Goal: Navigation & Orientation: Find specific page/section

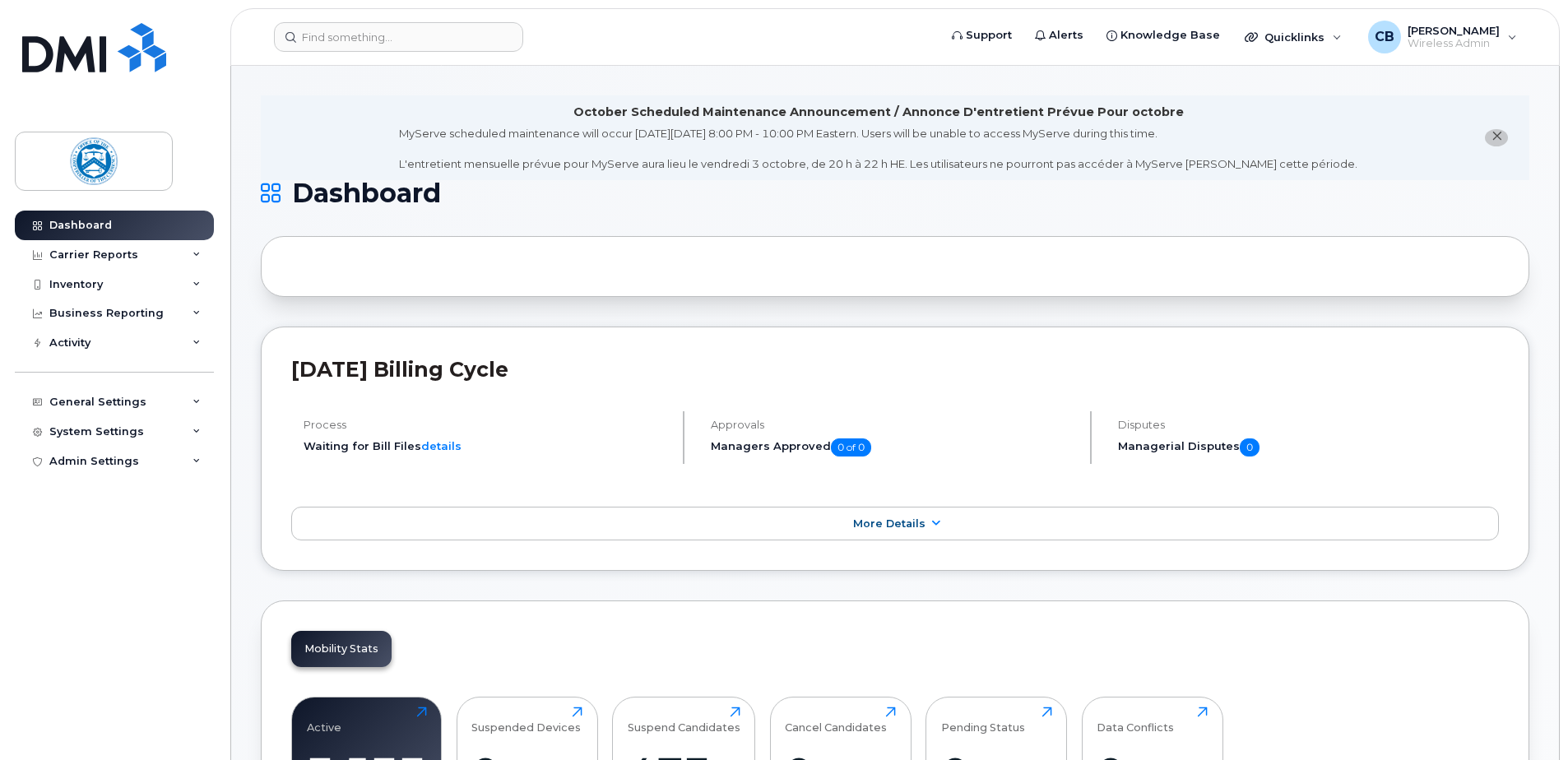
click at [1503, 132] on button "close notification" at bounding box center [1496, 138] width 23 height 17
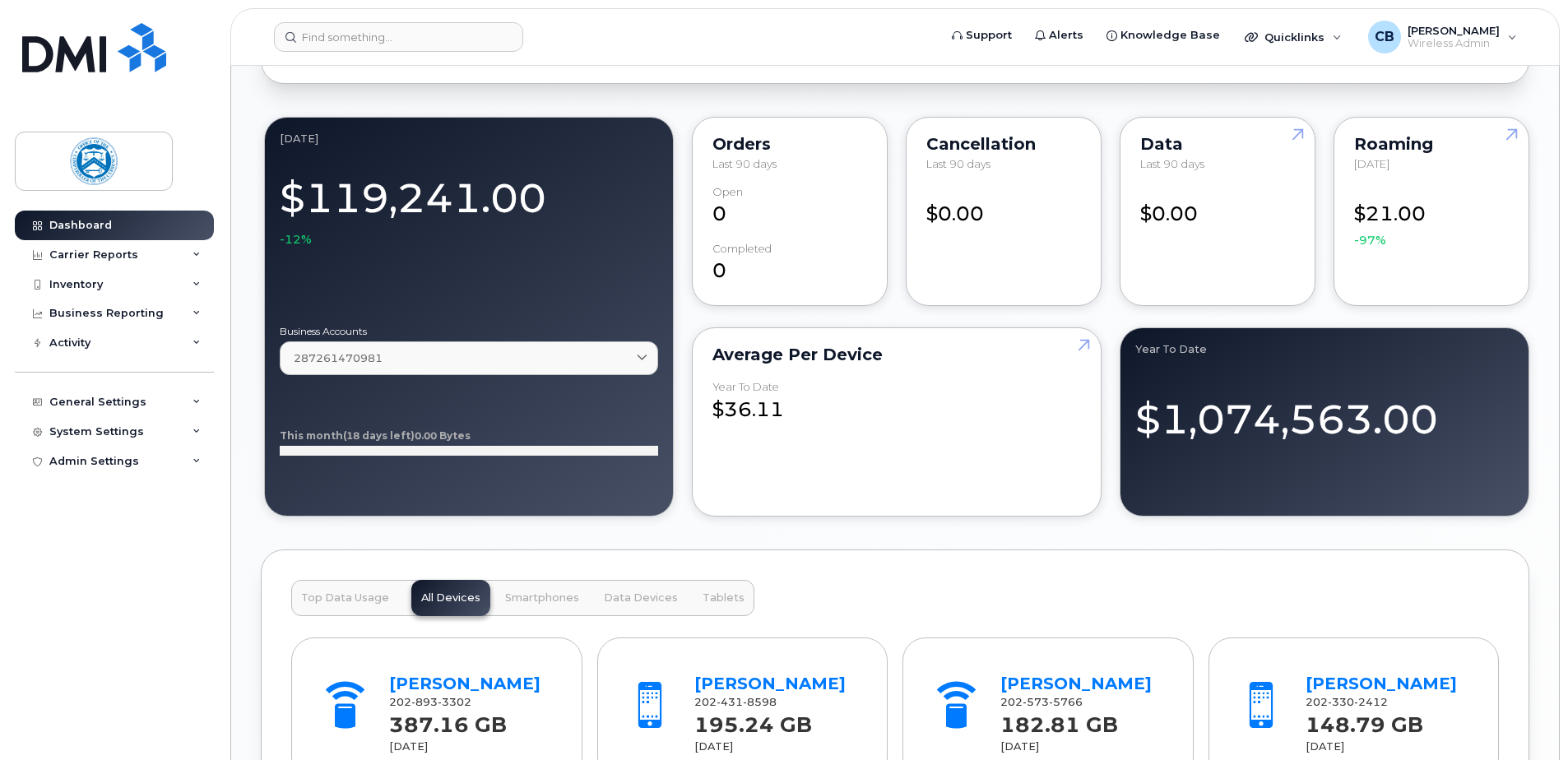
scroll to position [1316, 0]
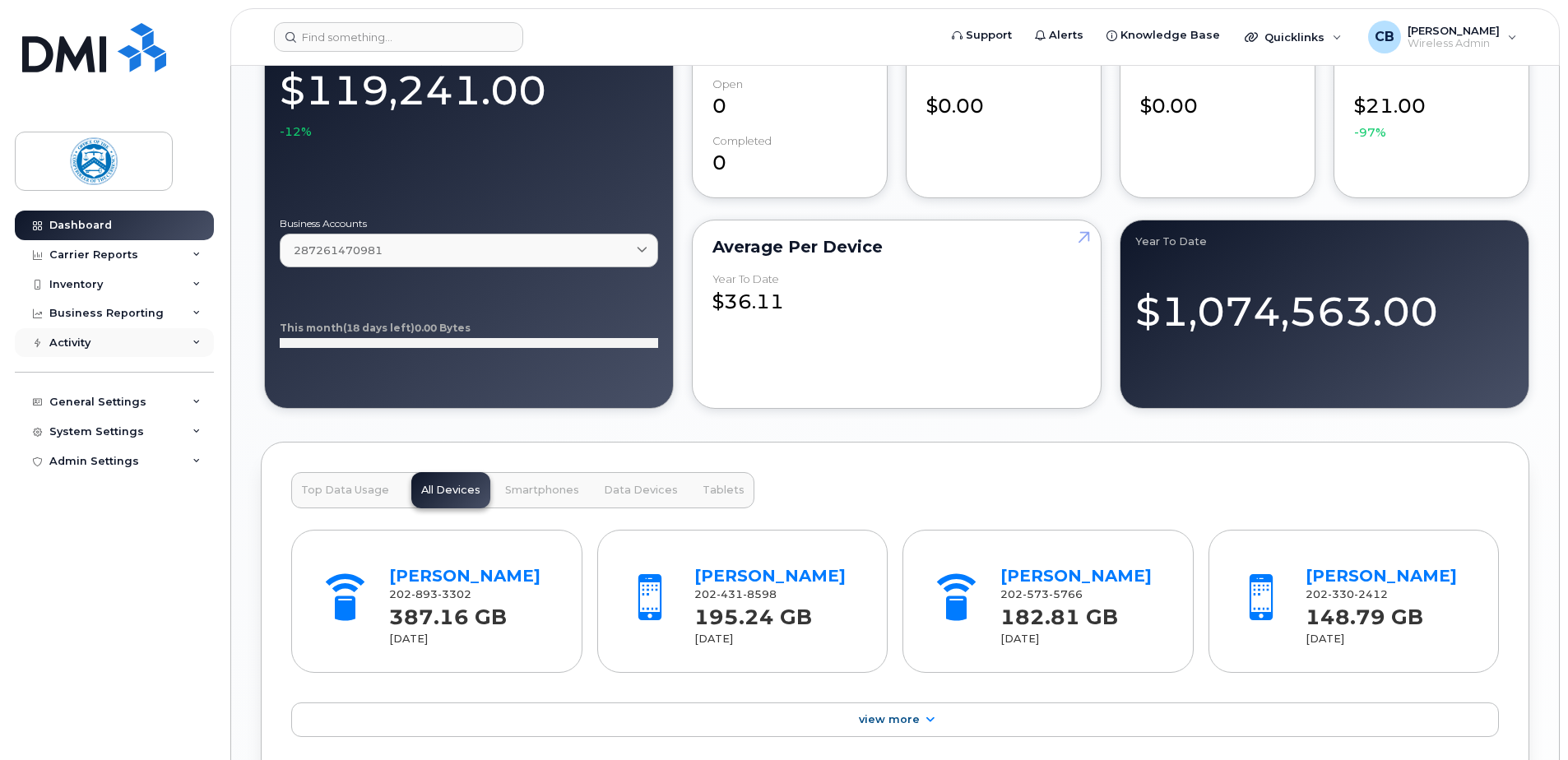
click at [193, 343] on icon at bounding box center [196, 343] width 8 height 8
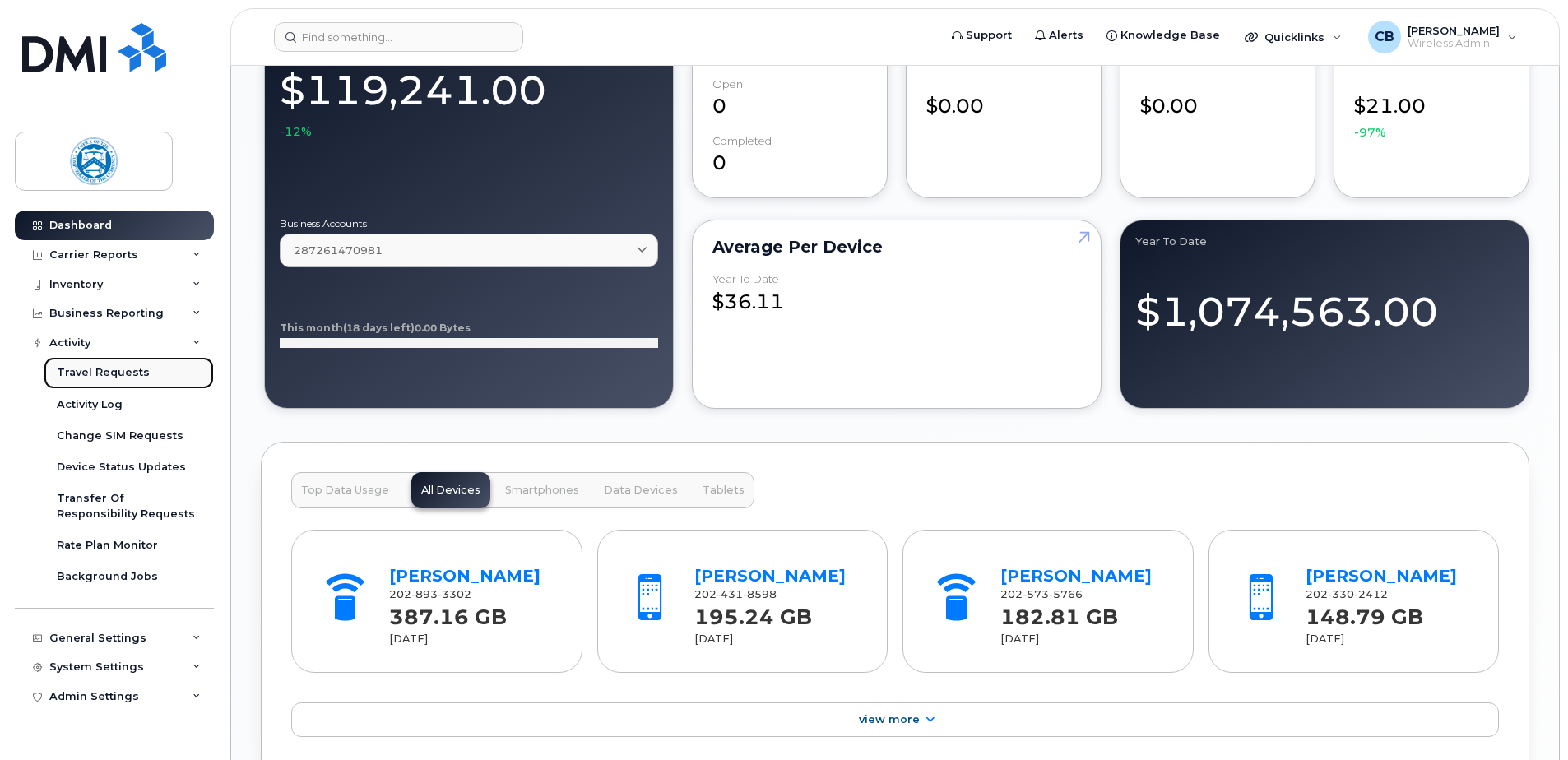
click at [132, 370] on div "Travel Requests" at bounding box center [103, 373] width 93 height 15
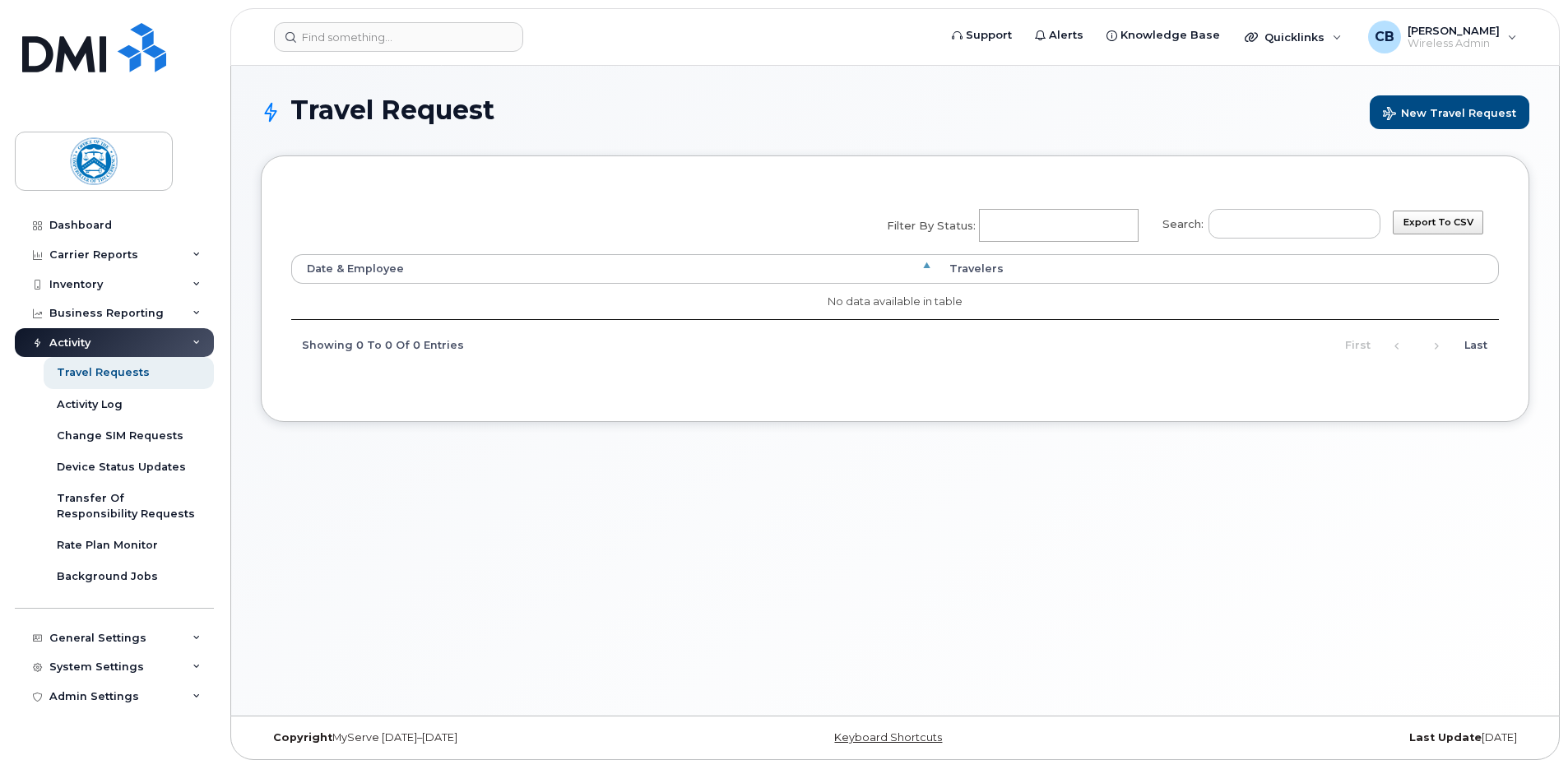
select select
click at [102, 400] on div "Activity Log" at bounding box center [90, 405] width 66 height 15
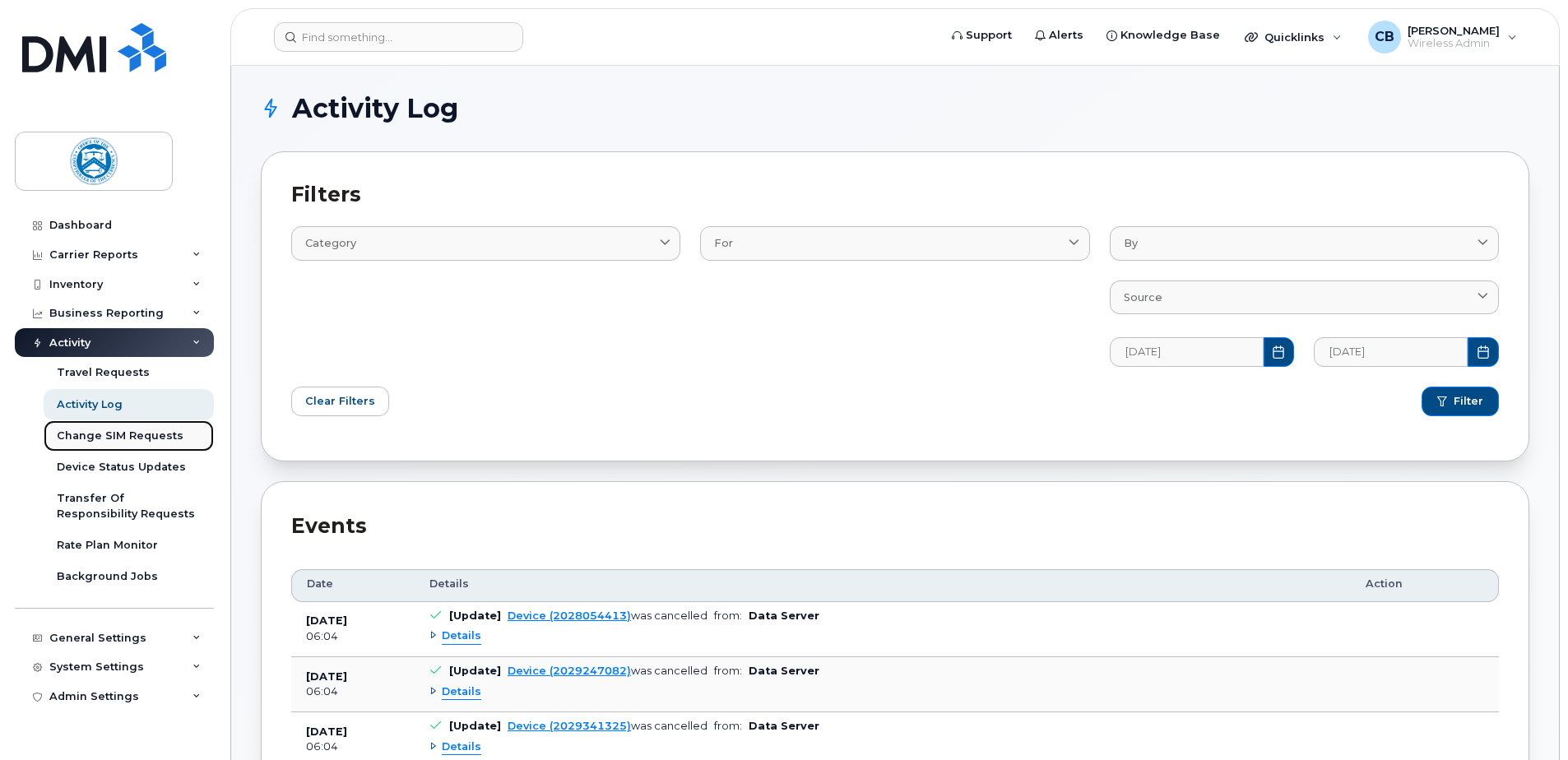
click at [102, 432] on div "Change SIM Requests" at bounding box center [120, 436] width 127 height 15
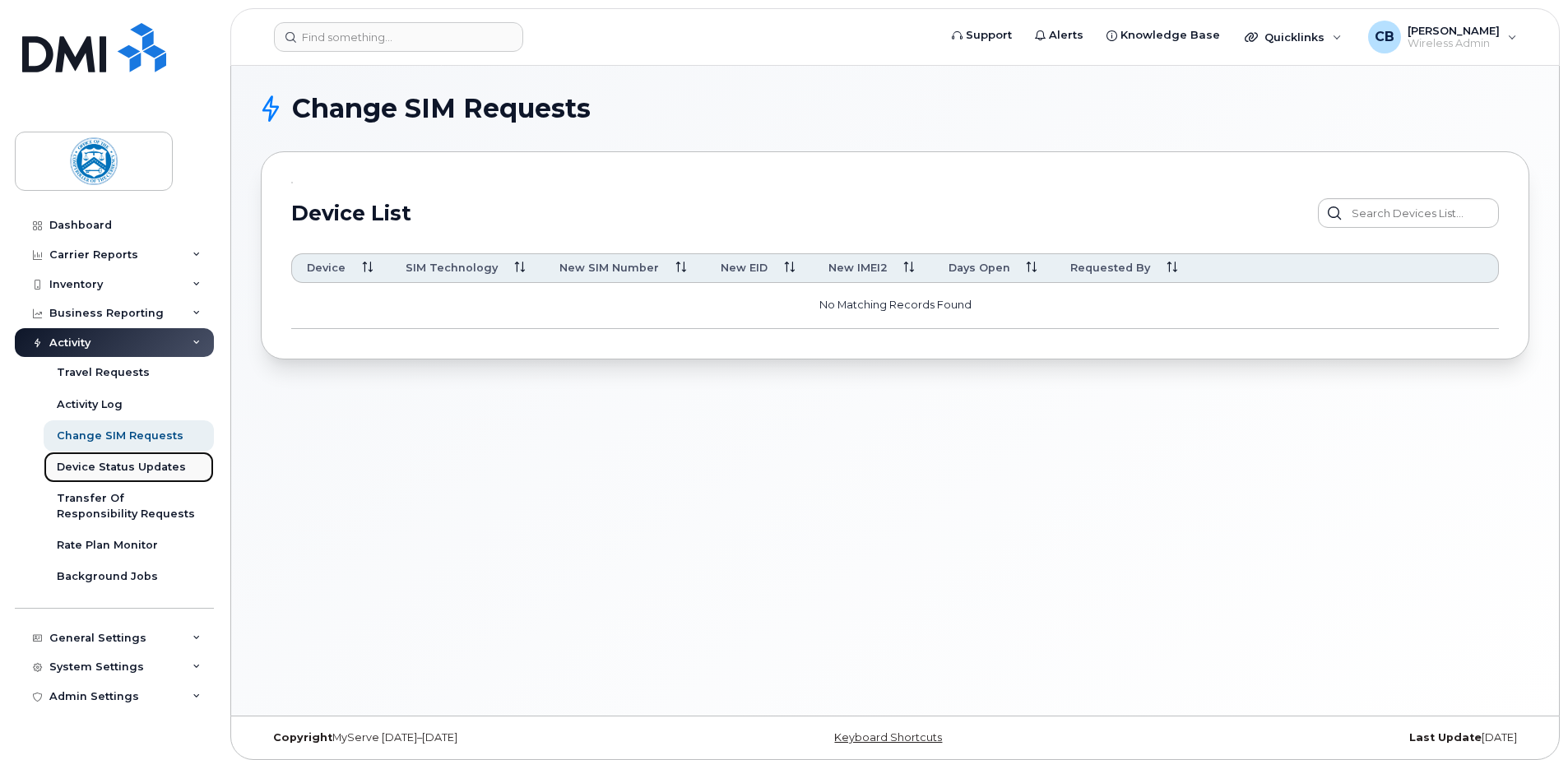
click at [92, 474] on div "Device Status Updates" at bounding box center [122, 468] width 129 height 15
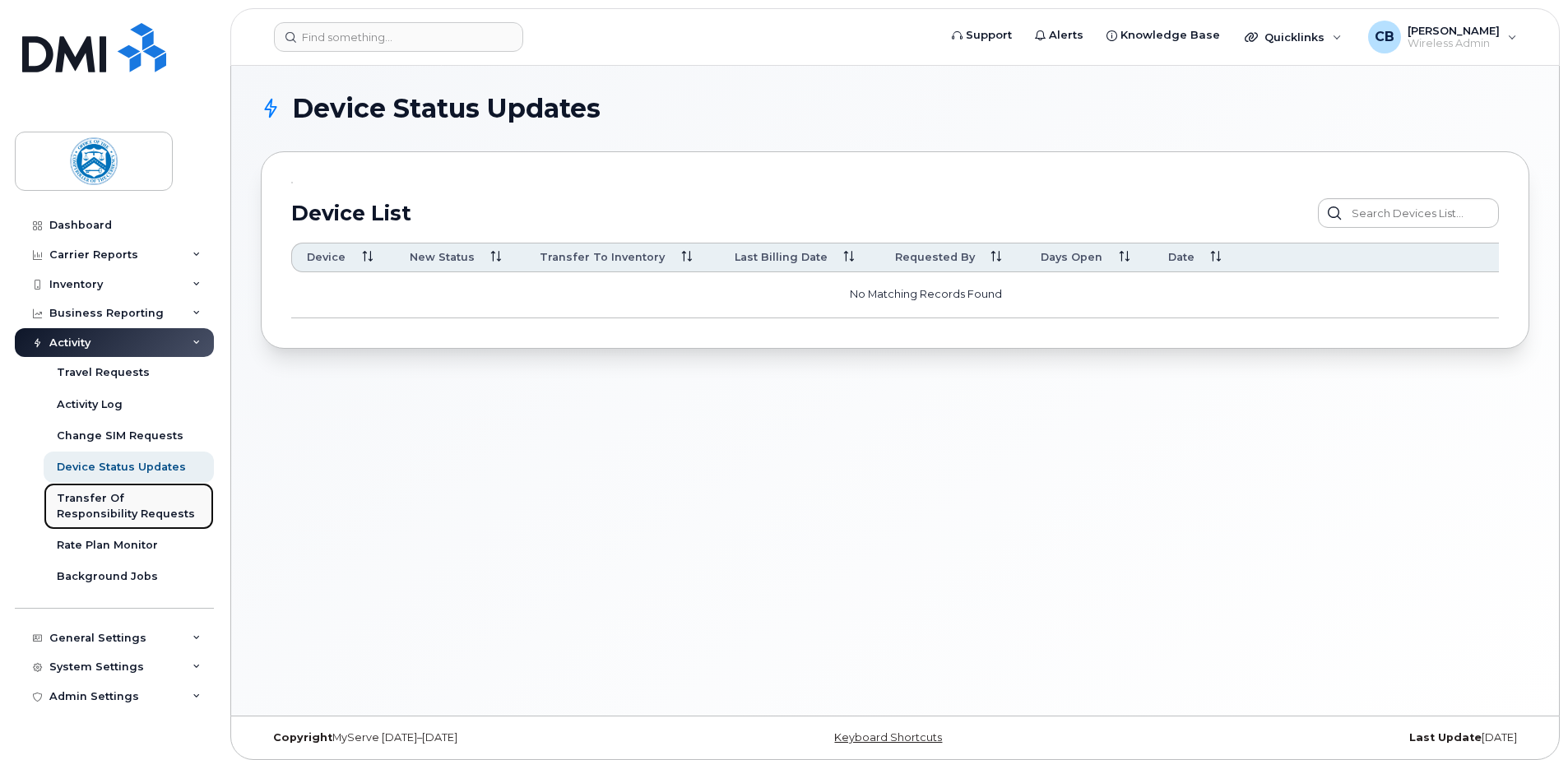
click at [94, 496] on div "Transfer Of Responsibility Requests" at bounding box center [129, 506] width 144 height 30
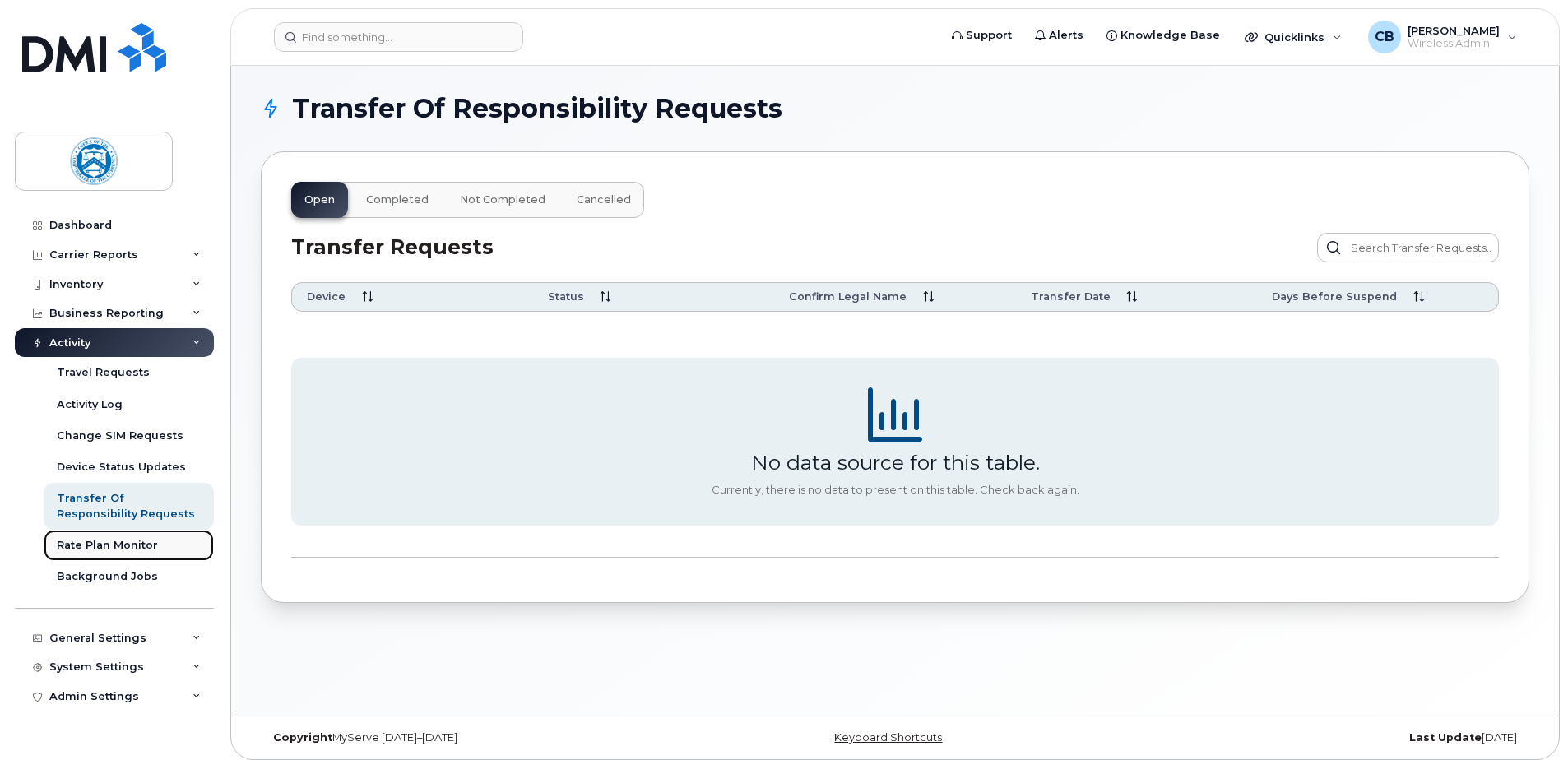
click at [100, 541] on div "Rate Plan Monitor" at bounding box center [108, 545] width 101 height 15
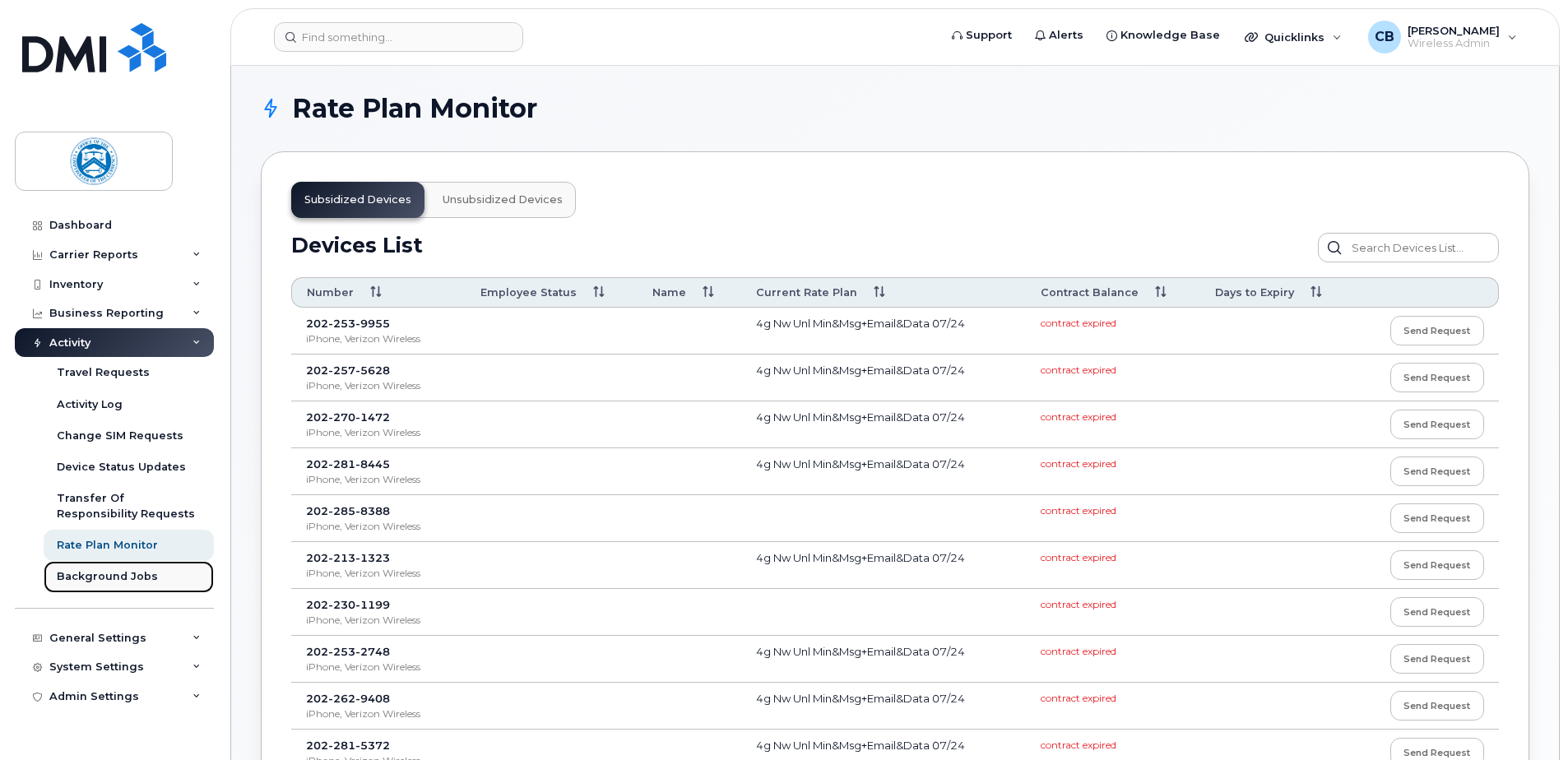
click at [117, 574] on div "Background Jobs" at bounding box center [108, 576] width 101 height 15
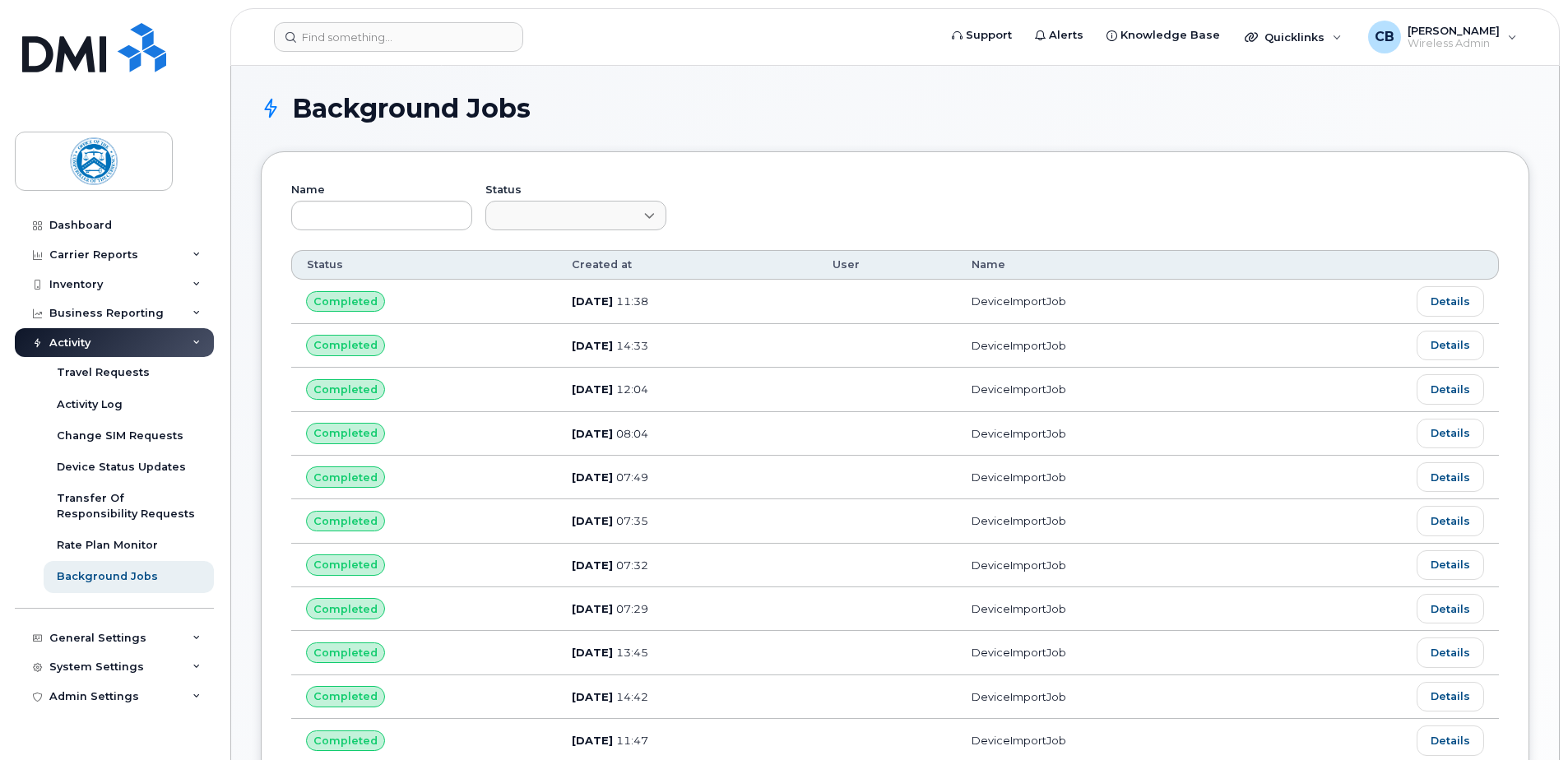
click at [201, 339] on div "Activity" at bounding box center [114, 343] width 199 height 30
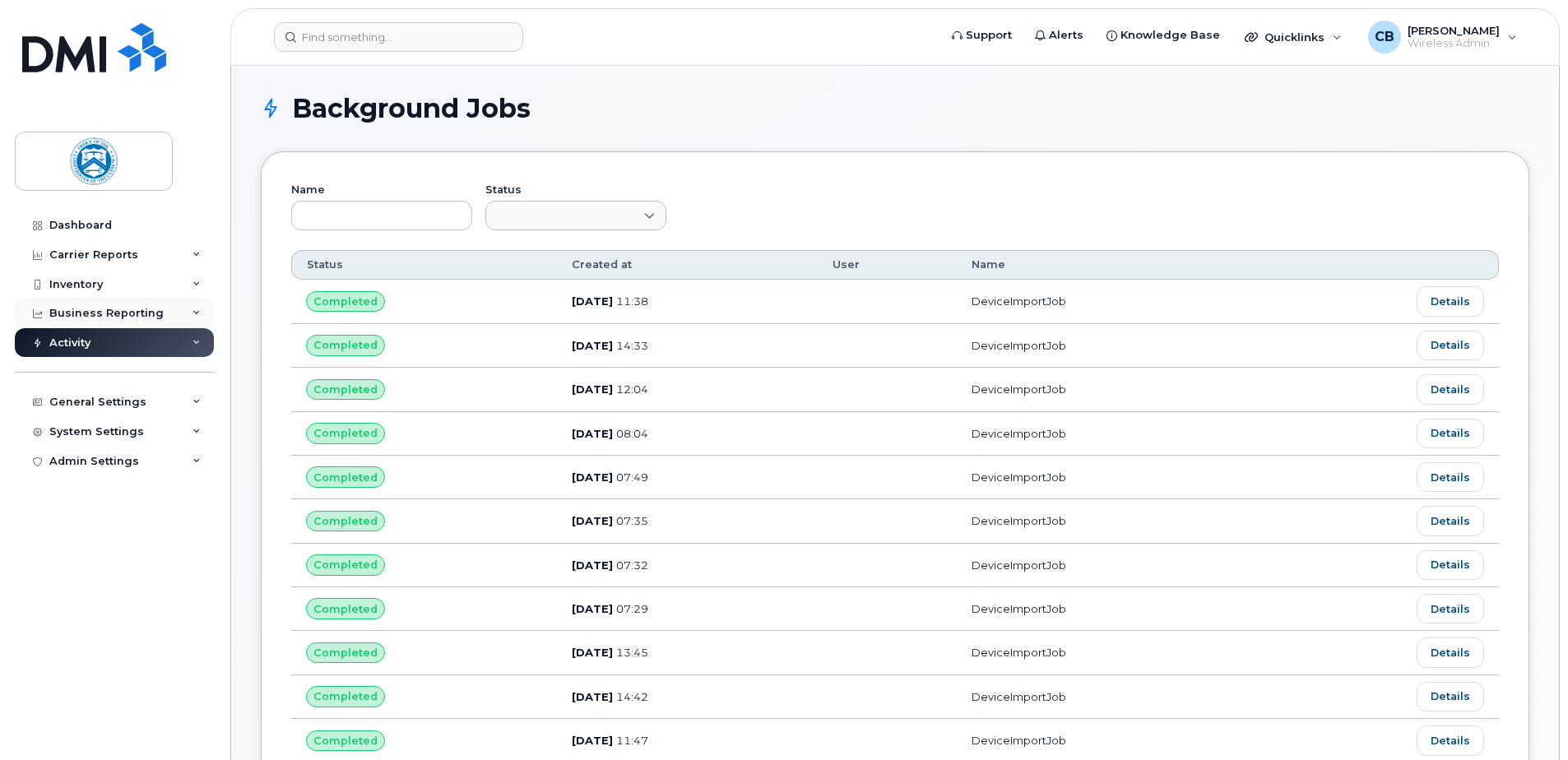
click at [196, 312] on icon at bounding box center [196, 313] width 8 height 8
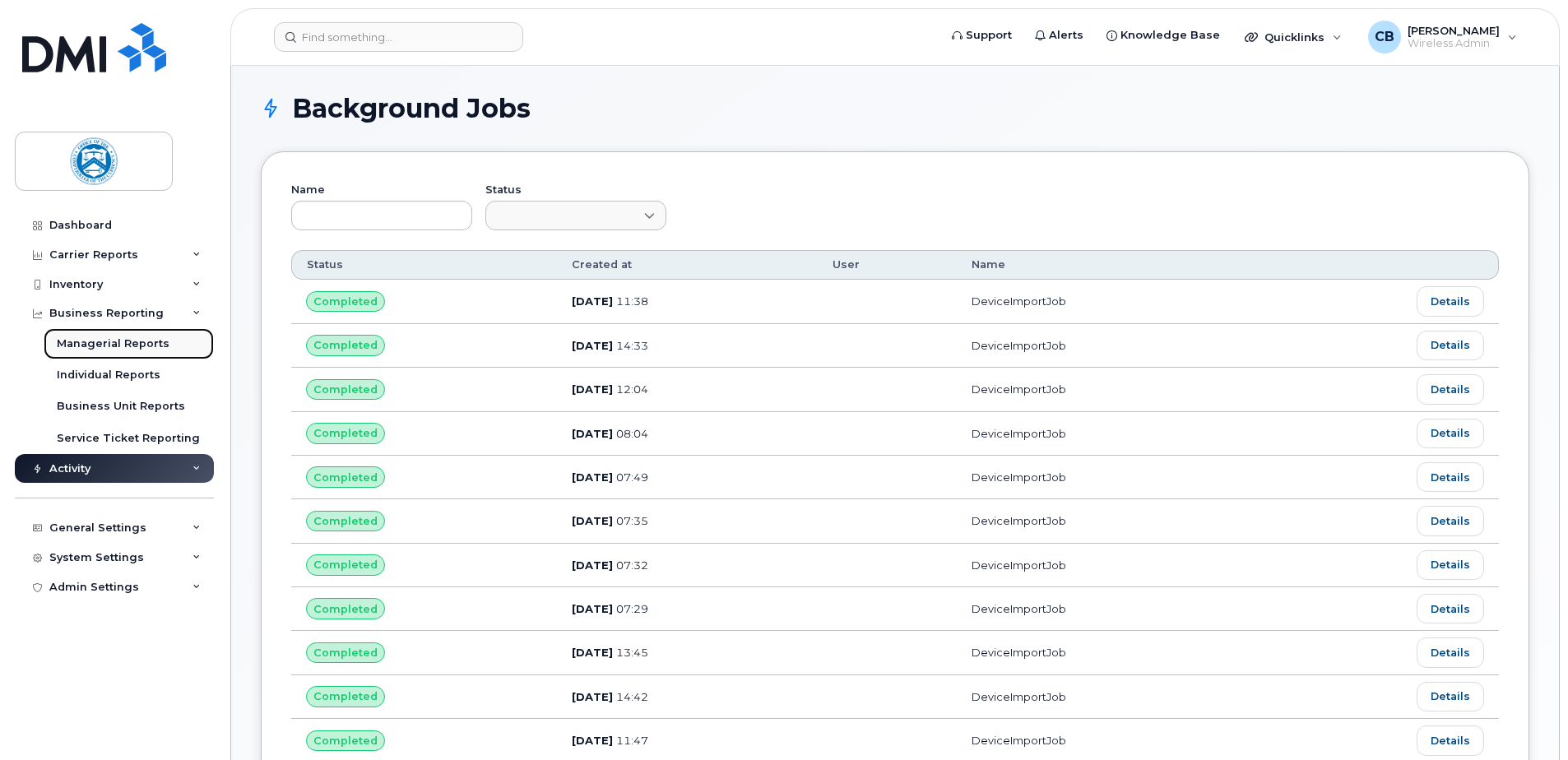
click at [128, 341] on div "Managerial Reports" at bounding box center [113, 344] width 112 height 15
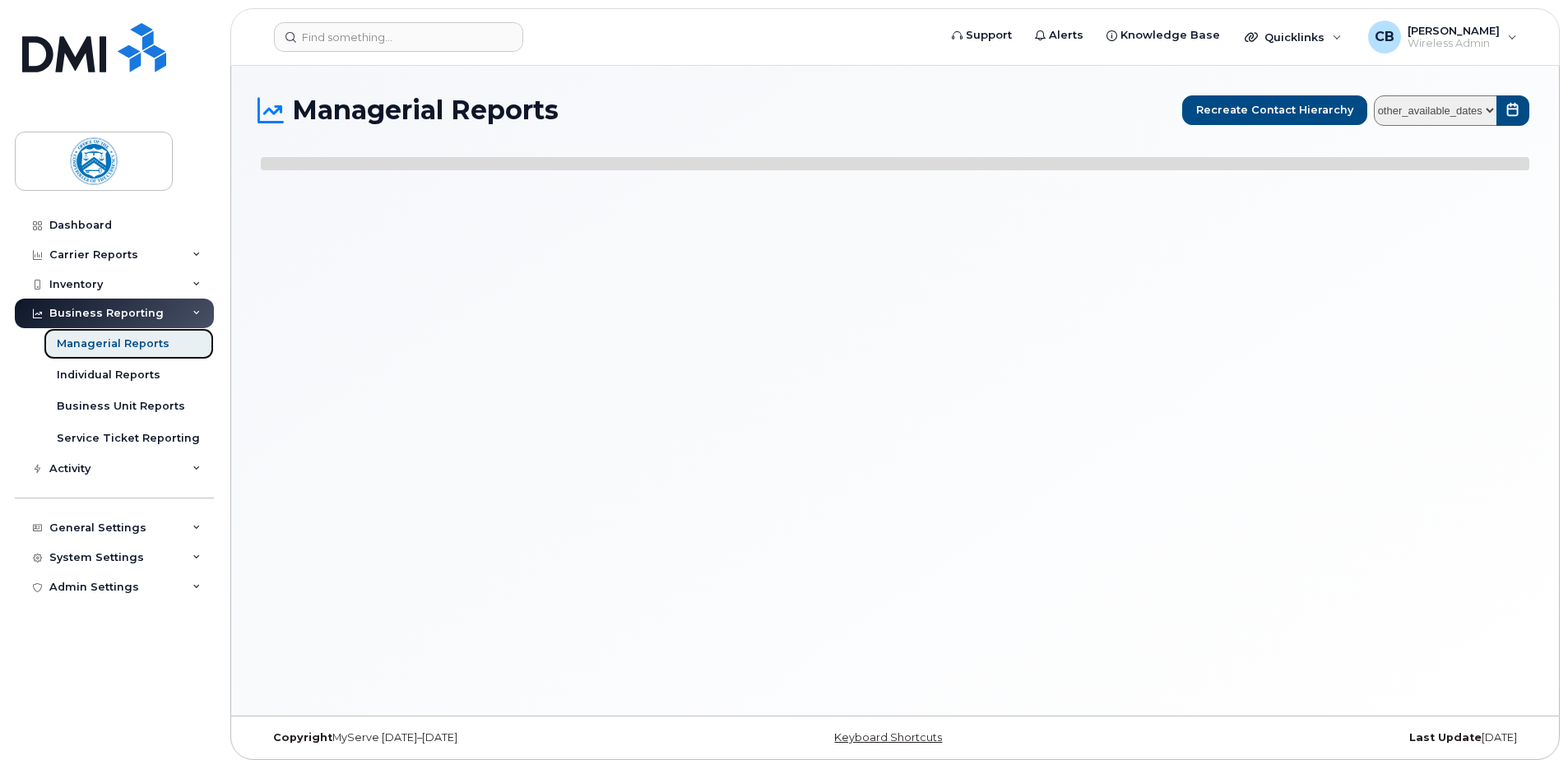
select select
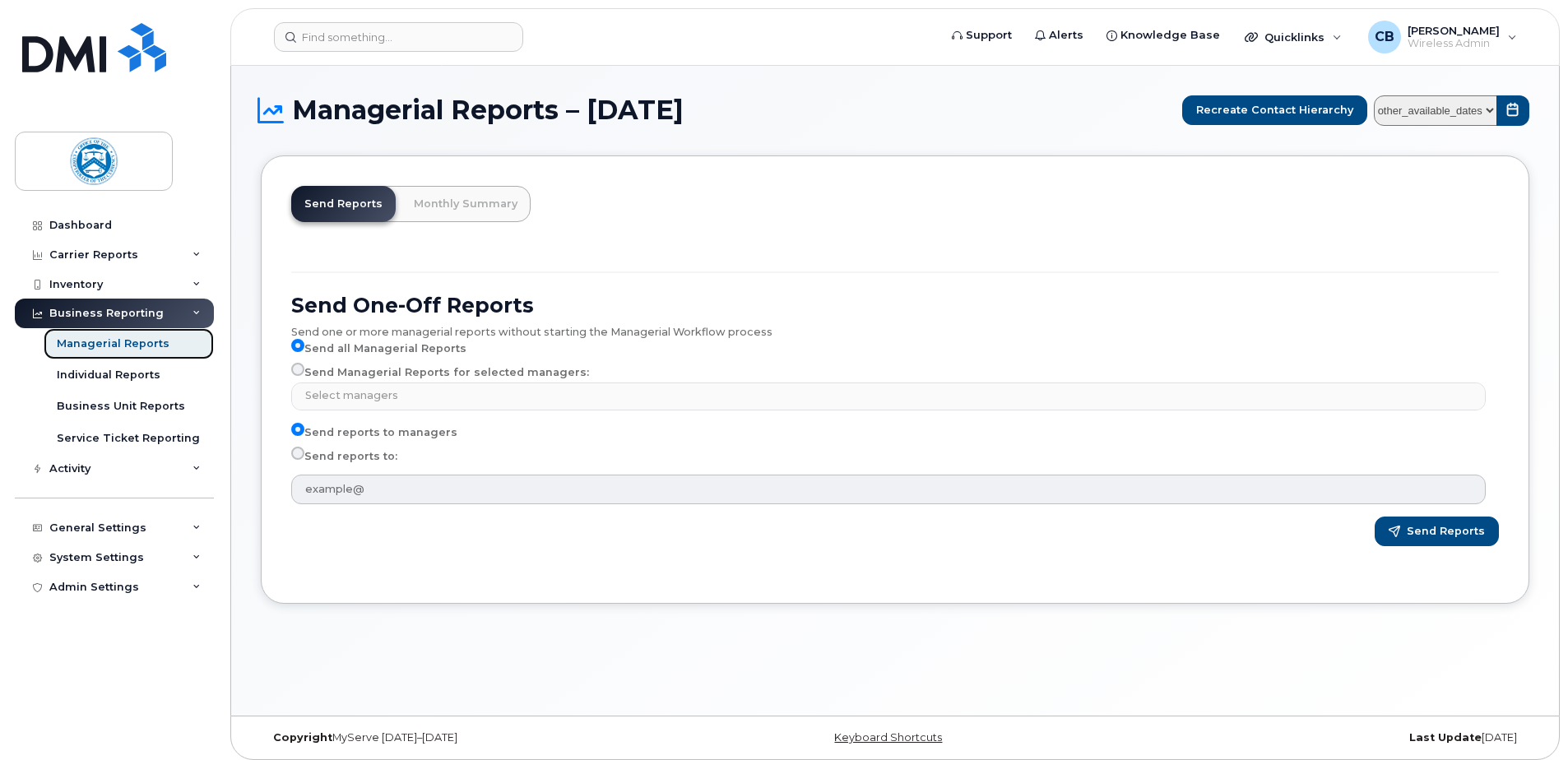
click at [147, 344] on div "Managerial Reports" at bounding box center [113, 344] width 112 height 15
click at [131, 376] on div "Individual Reports" at bounding box center [109, 375] width 104 height 15
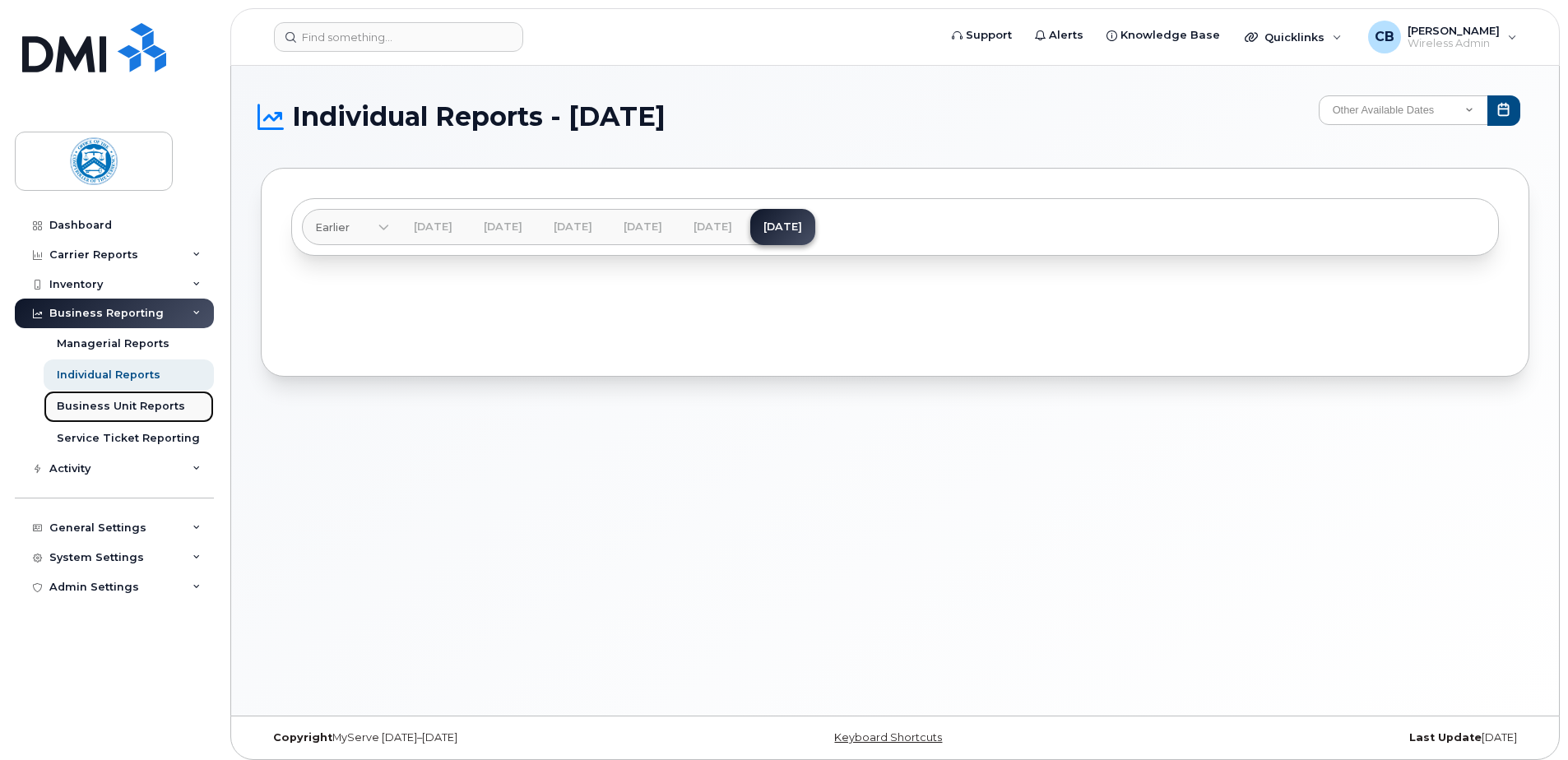
click at [116, 405] on div "Business Unit Reports" at bounding box center [121, 407] width 128 height 15
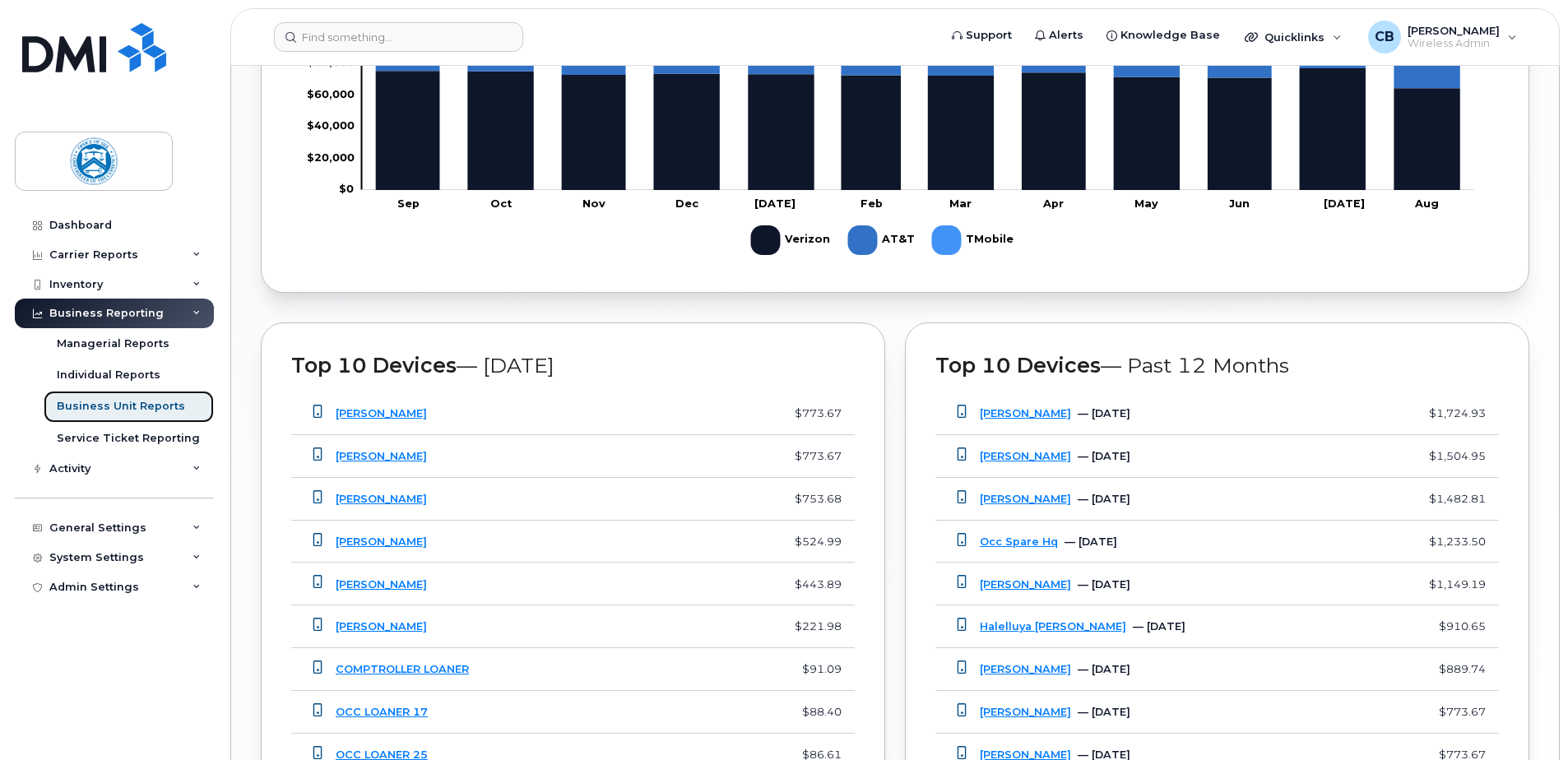
scroll to position [931, 0]
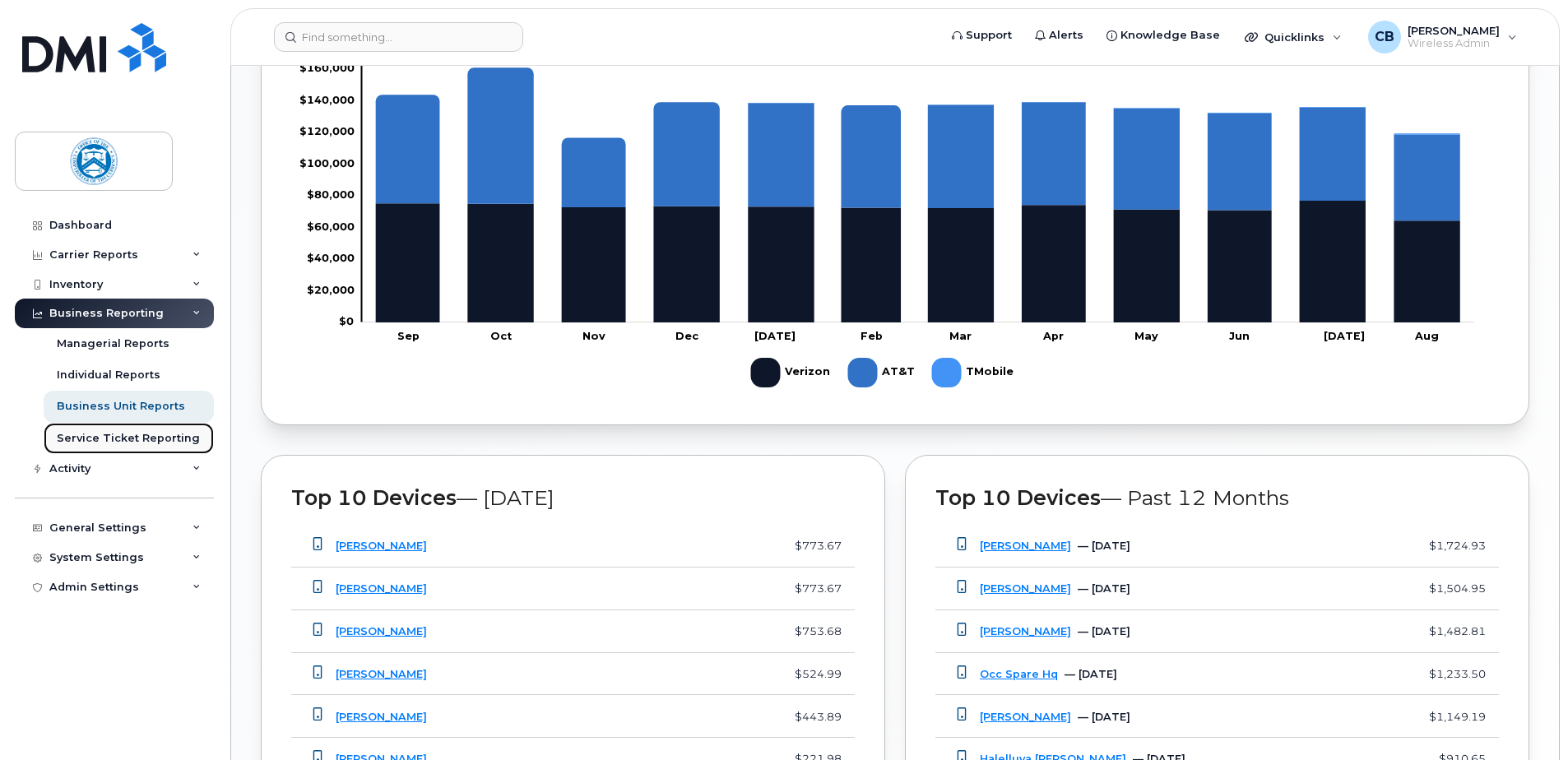
click at [132, 437] on div "Service Ticket Reporting" at bounding box center [128, 439] width 143 height 15
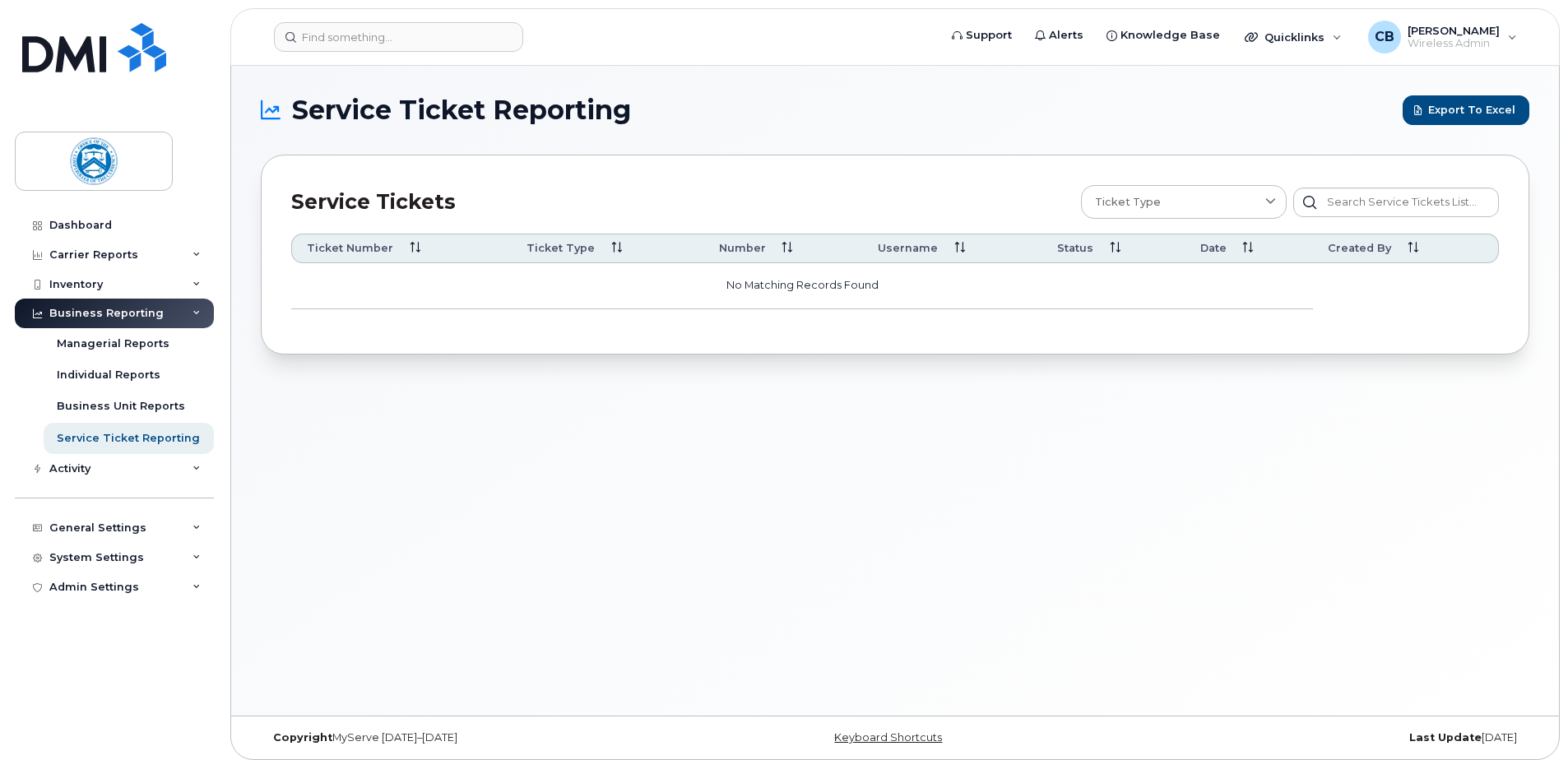
click at [196, 309] on icon at bounding box center [196, 313] width 8 height 8
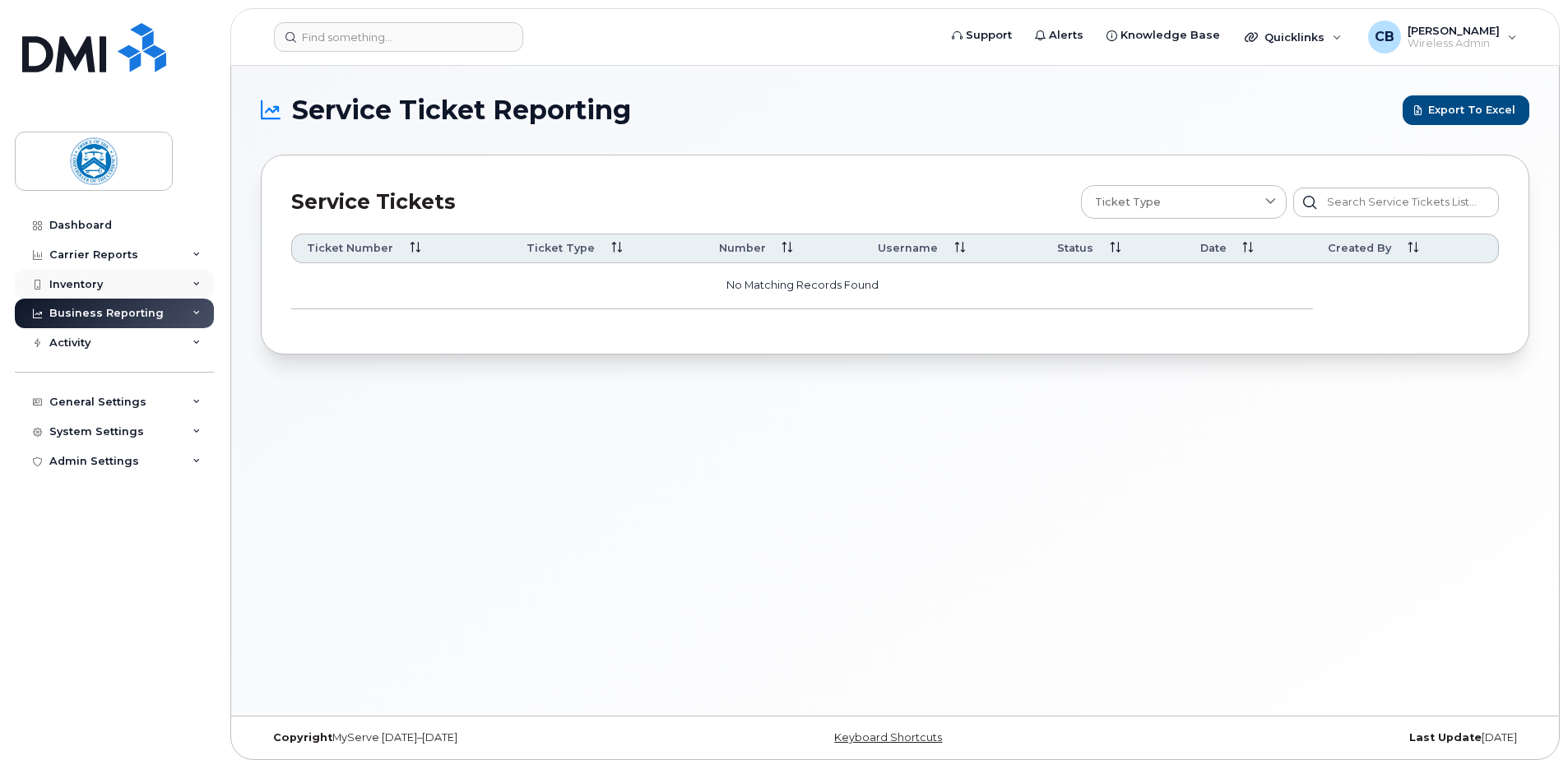
click at [195, 283] on icon at bounding box center [196, 284] width 8 height 8
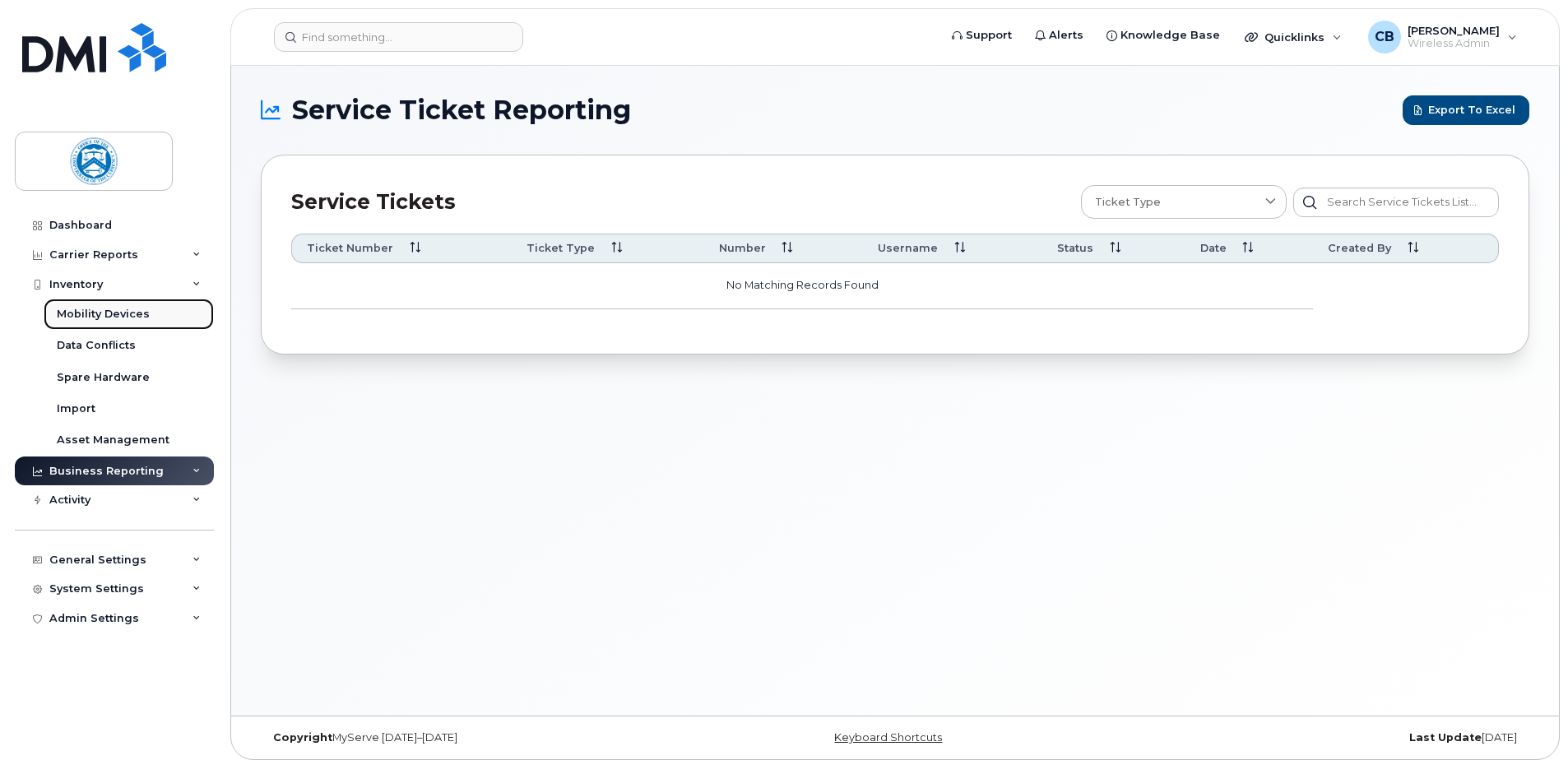
click at [142, 308] on div "Mobility Devices" at bounding box center [103, 314] width 93 height 15
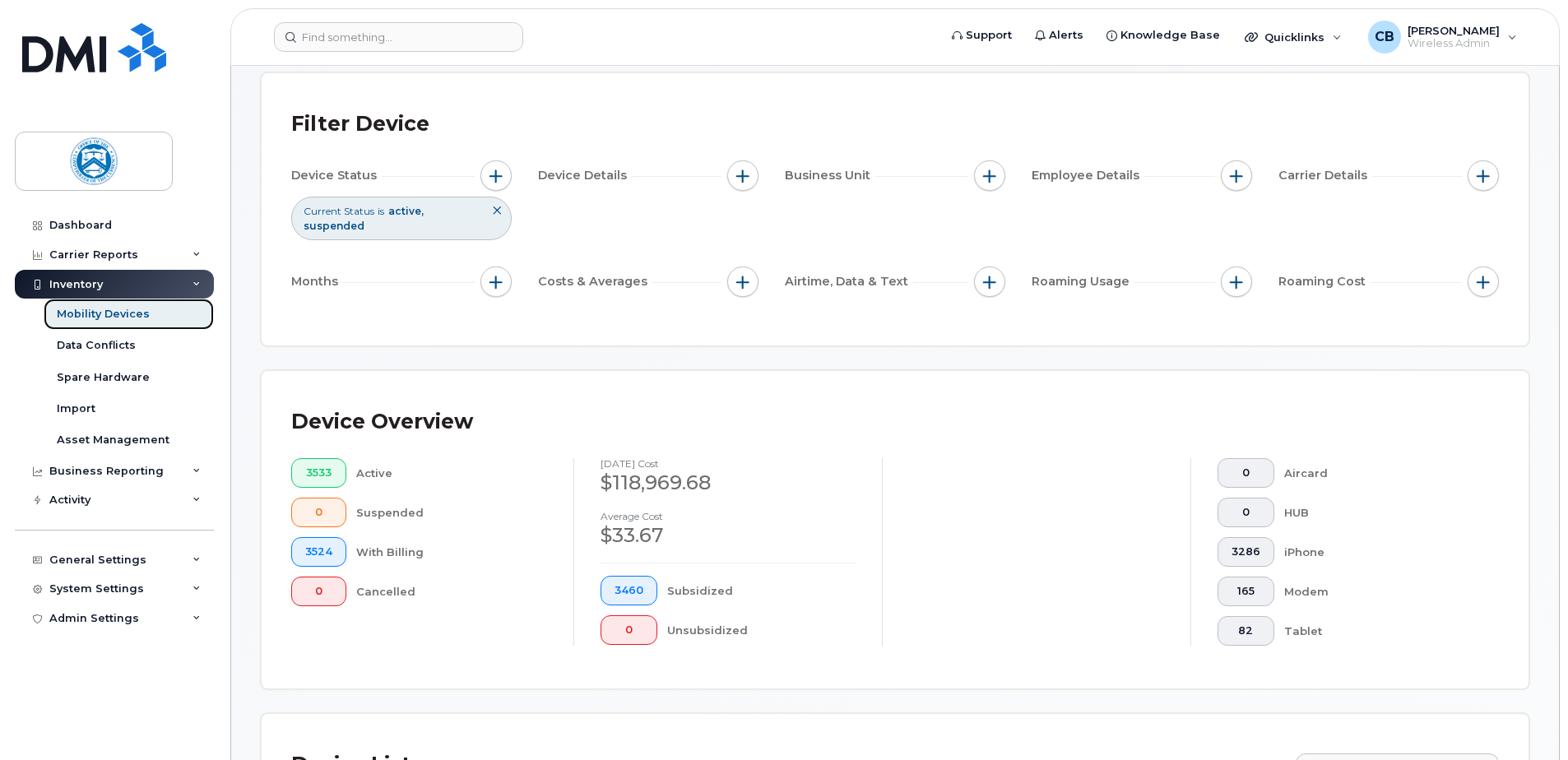
scroll to position [165, 0]
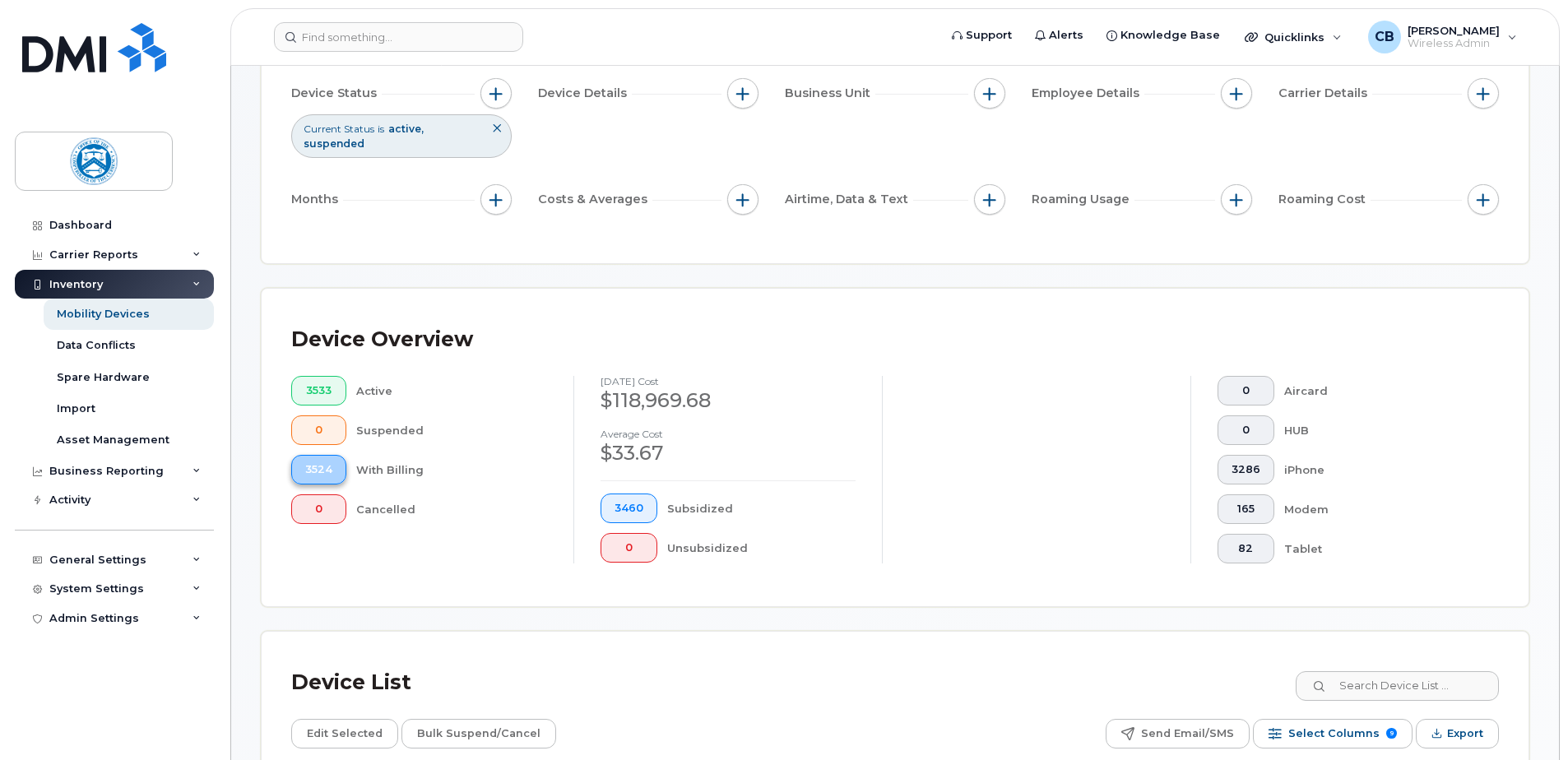
click at [321, 470] on span "3524" at bounding box center [319, 469] width 27 height 13
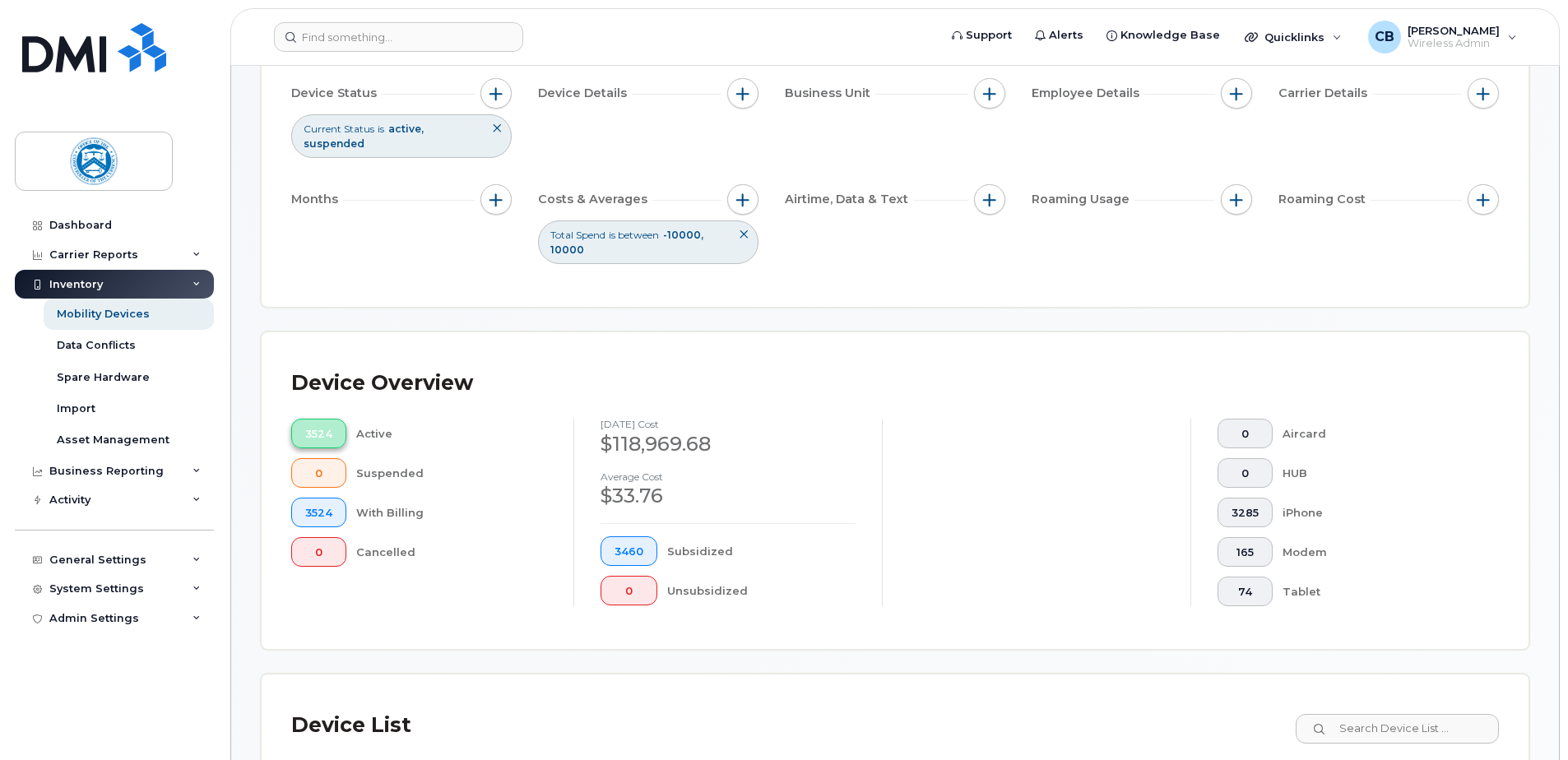
click at [319, 435] on span "3524" at bounding box center [319, 434] width 27 height 13
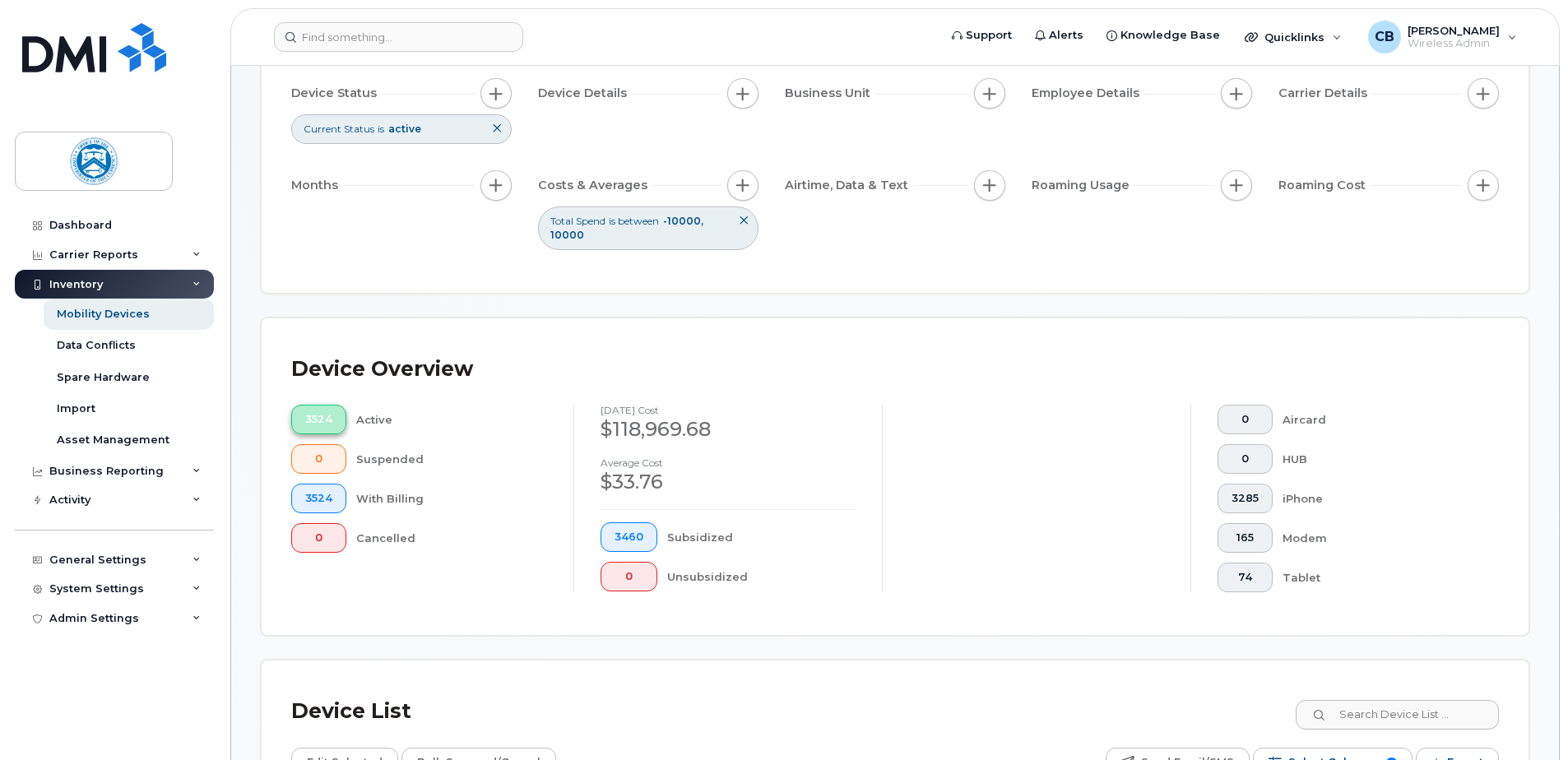
click at [332, 416] on button "3524" at bounding box center [319, 420] width 55 height 30
click at [500, 131] on icon at bounding box center [497, 128] width 10 height 10
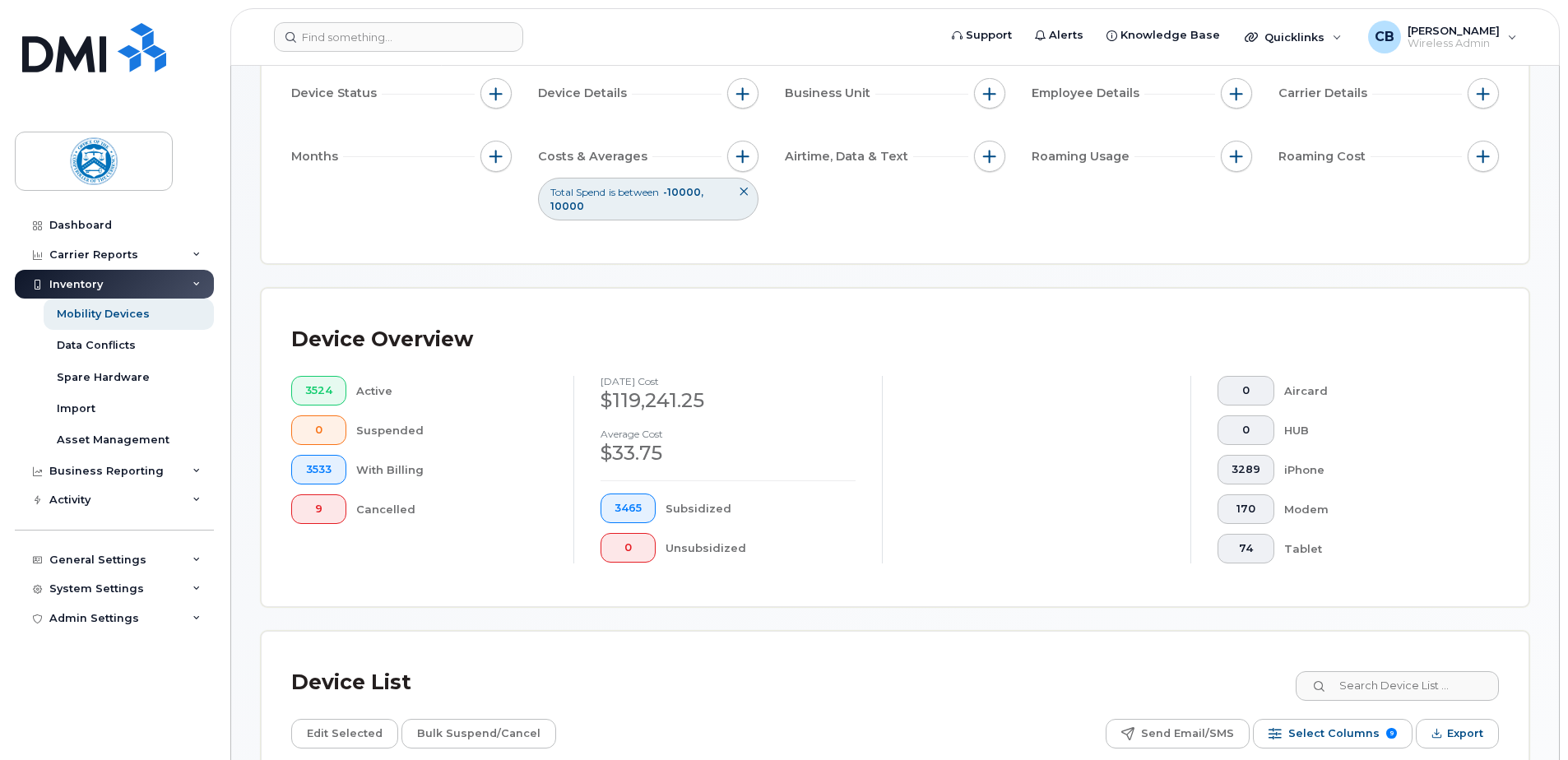
click at [745, 188] on icon at bounding box center [743, 191] width 10 height 10
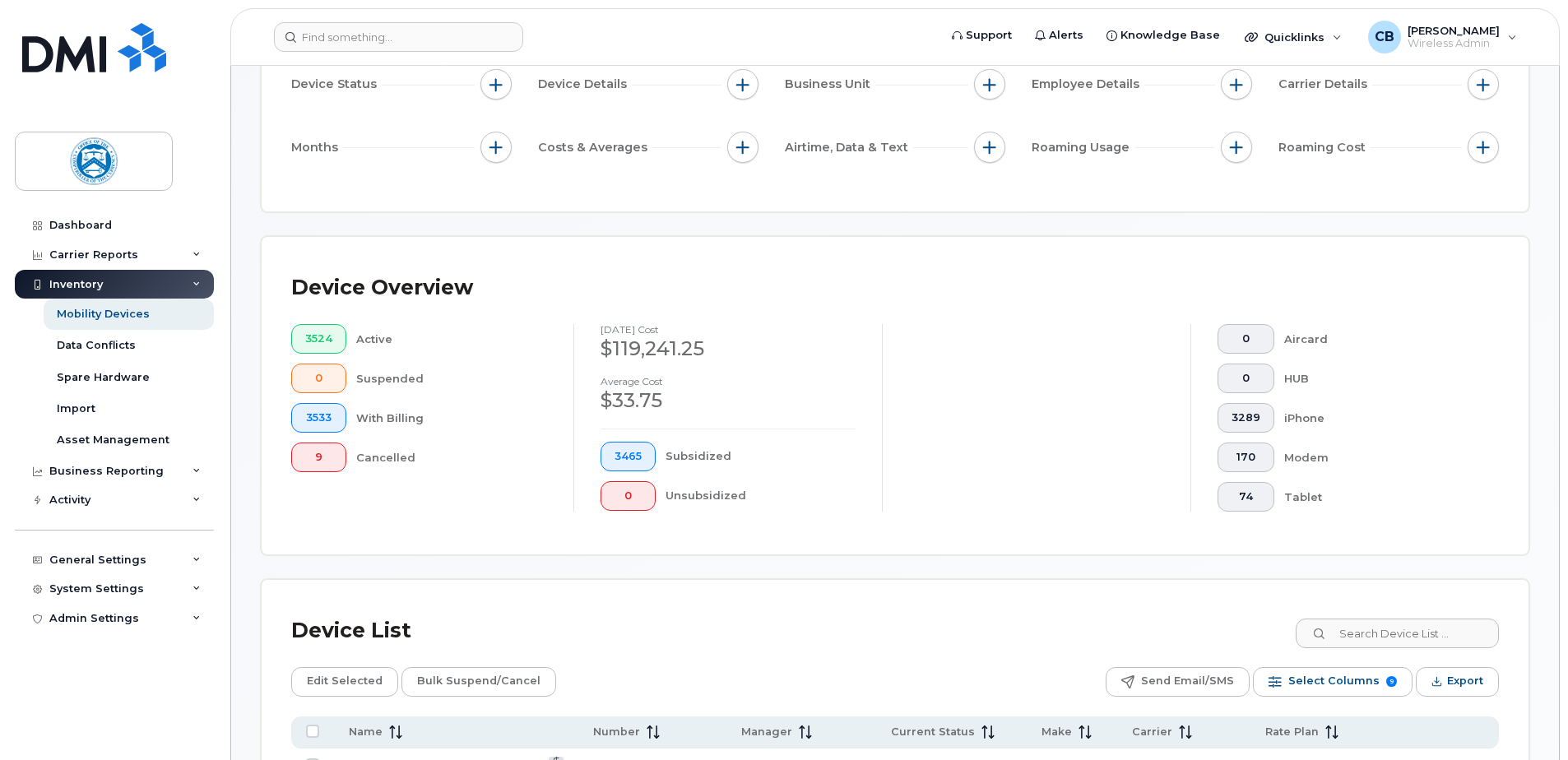
scroll to position [165, 0]
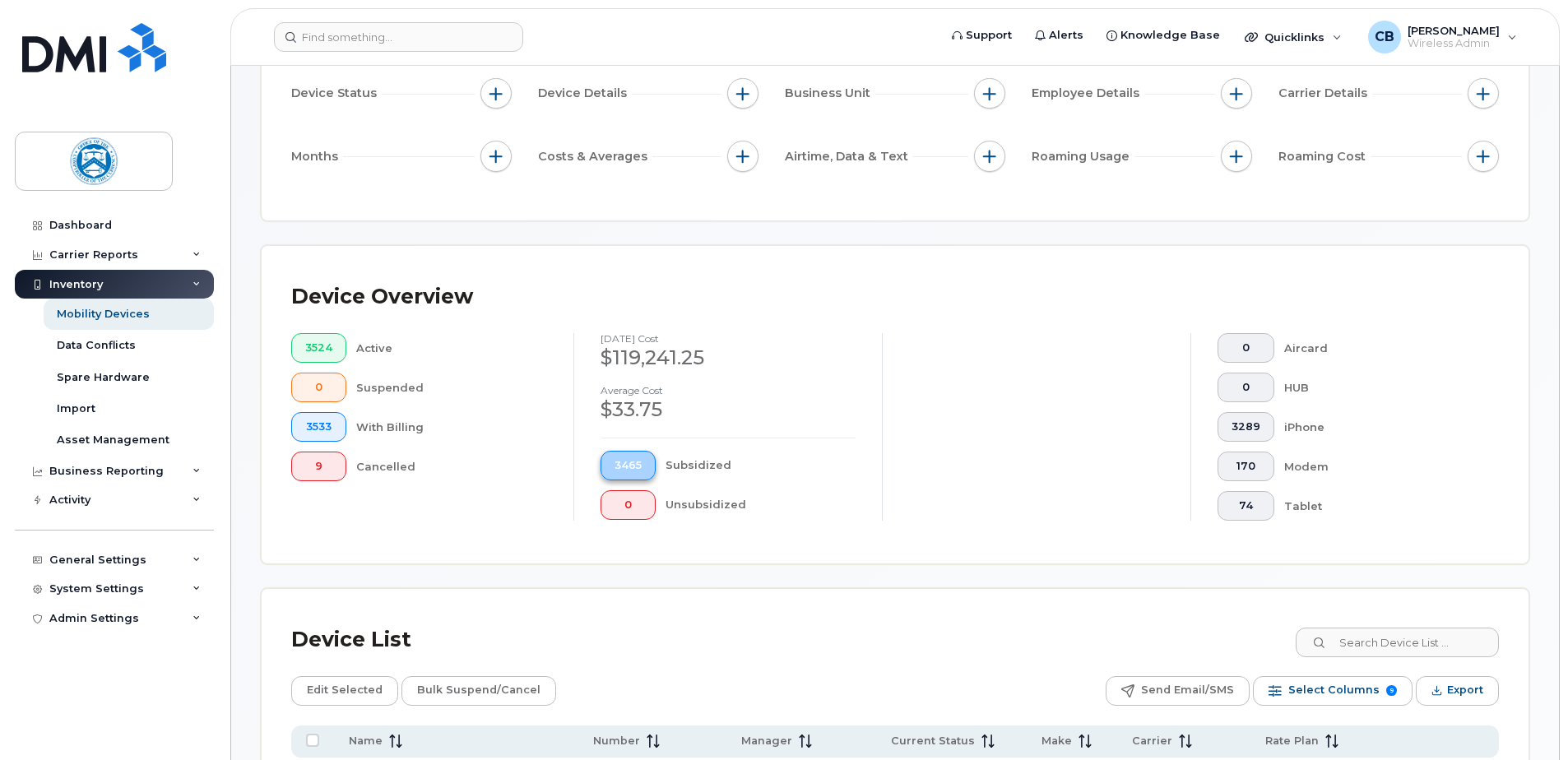
click at [628, 462] on span "3465" at bounding box center [628, 466] width 27 height 13
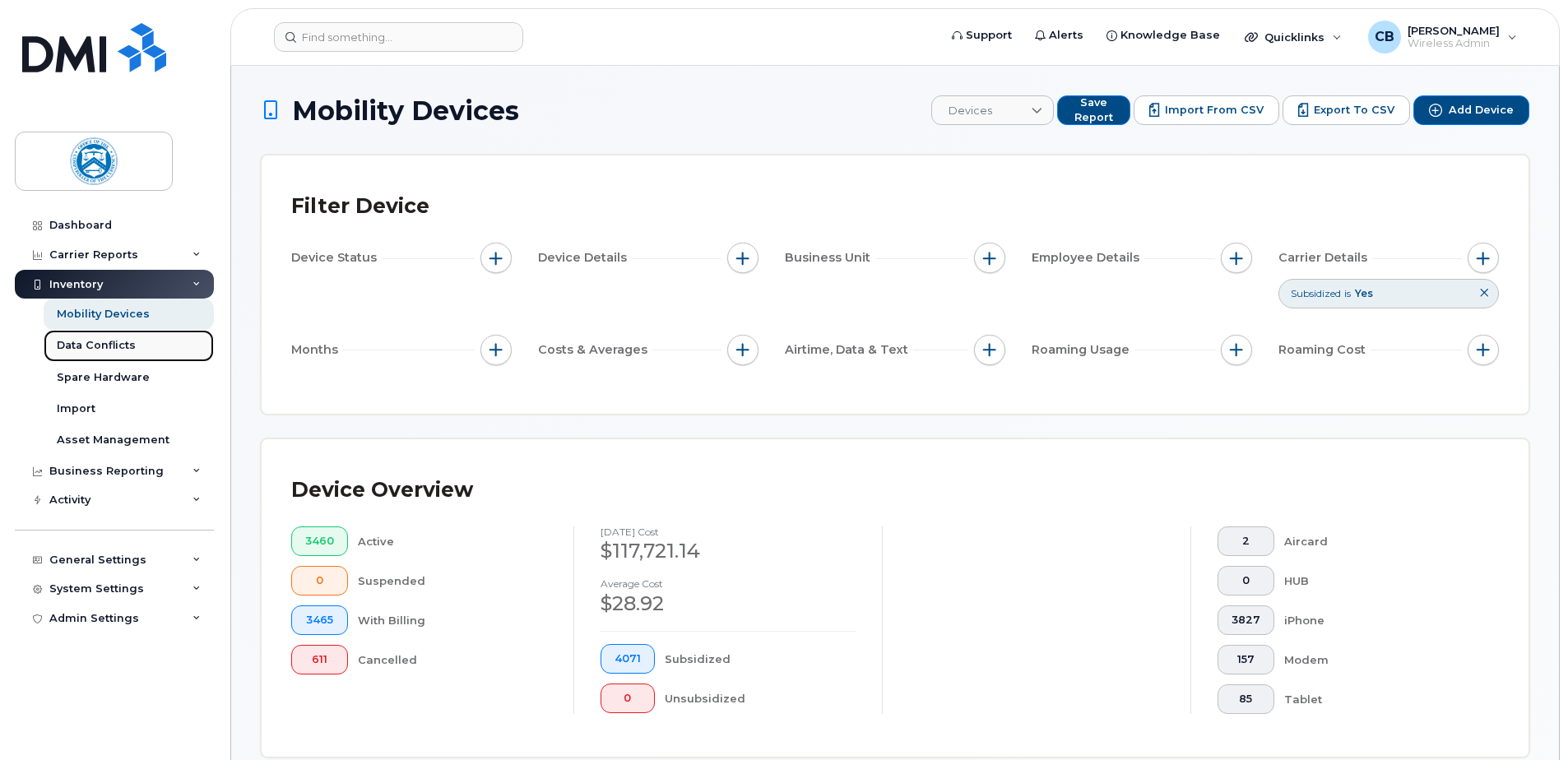
click at [94, 344] on div "Data Conflicts" at bounding box center [97, 346] width 79 height 15
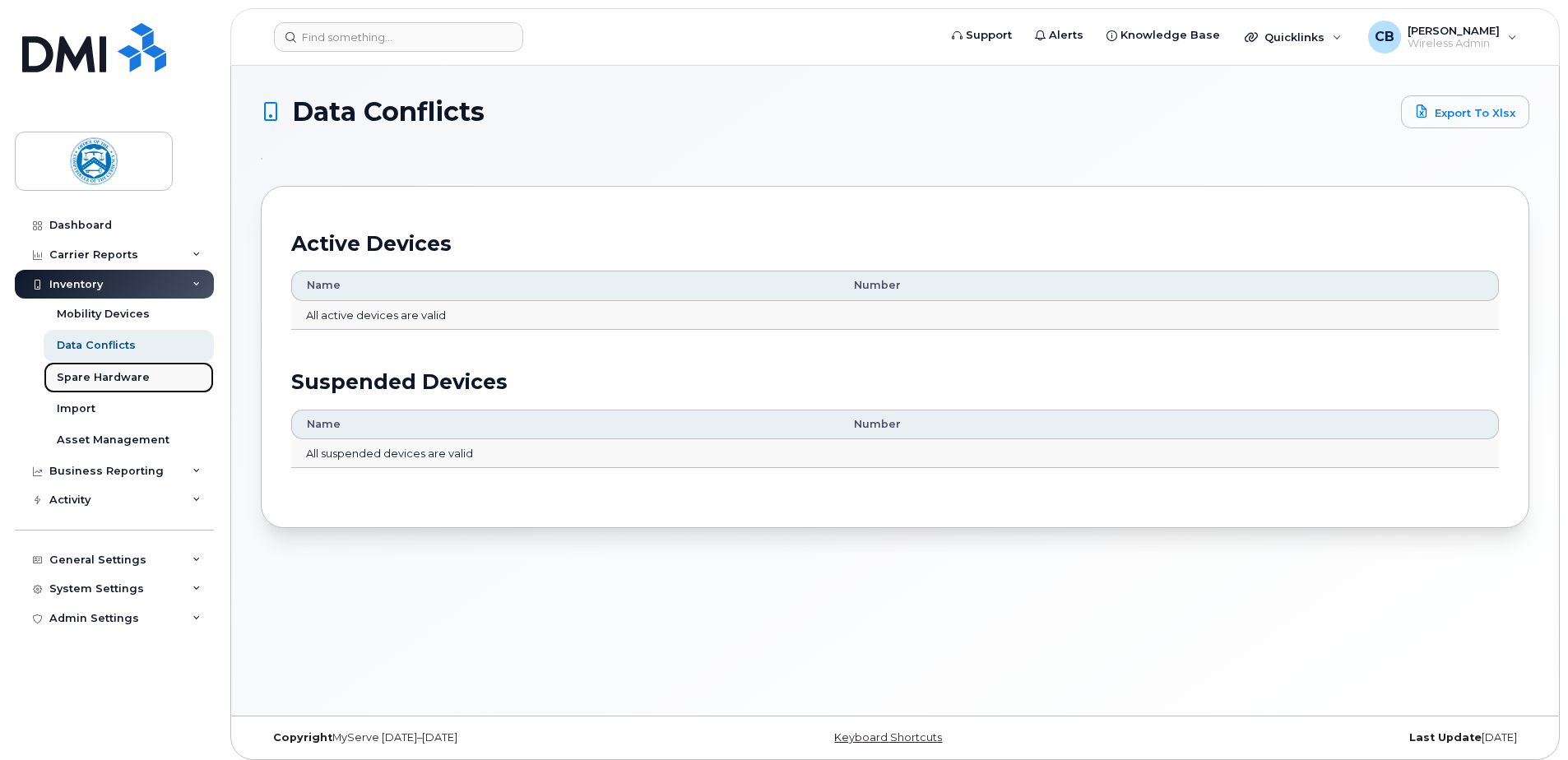
click at [123, 373] on div "Spare Hardware" at bounding box center [103, 378] width 93 height 15
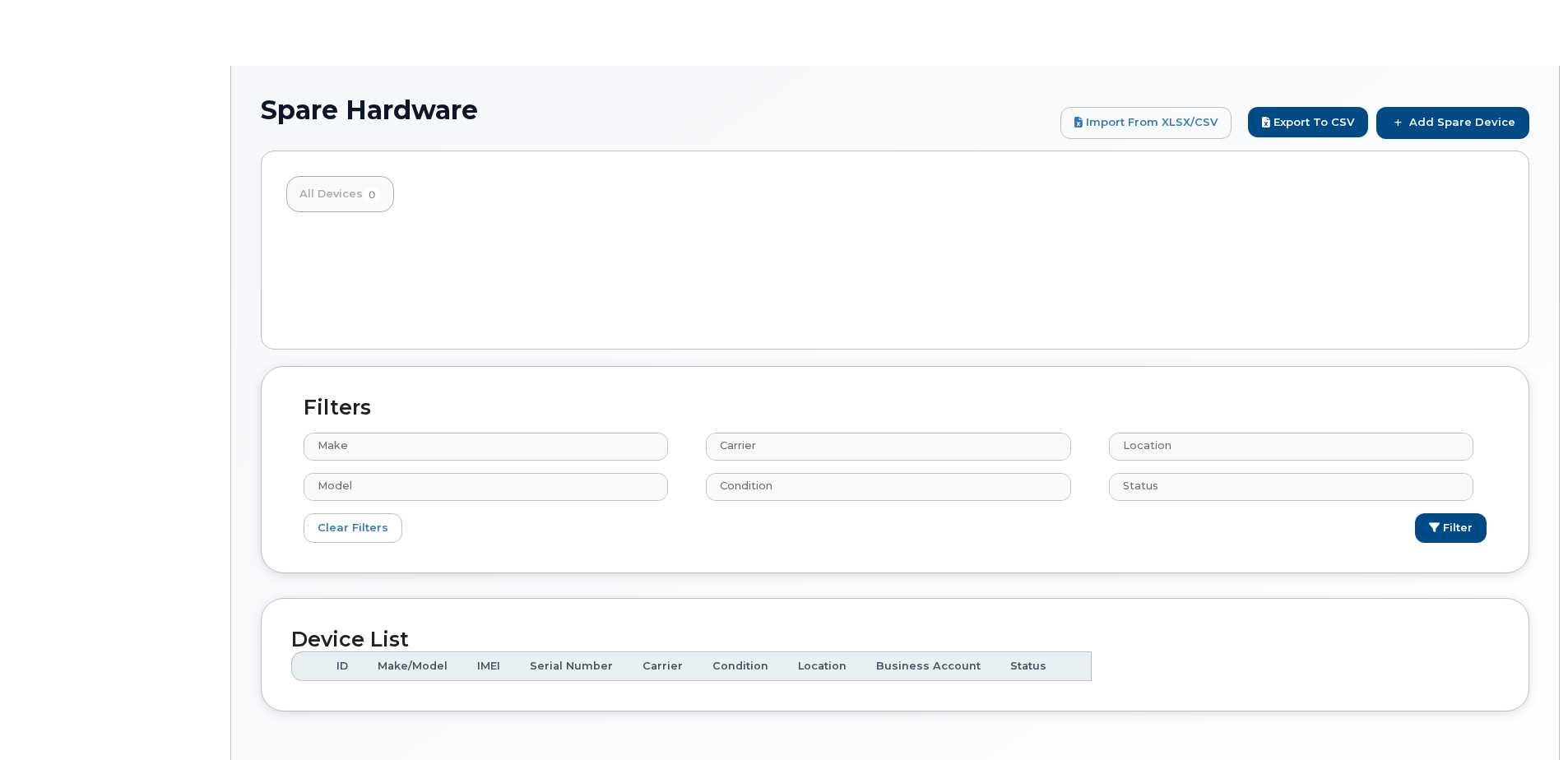
select select
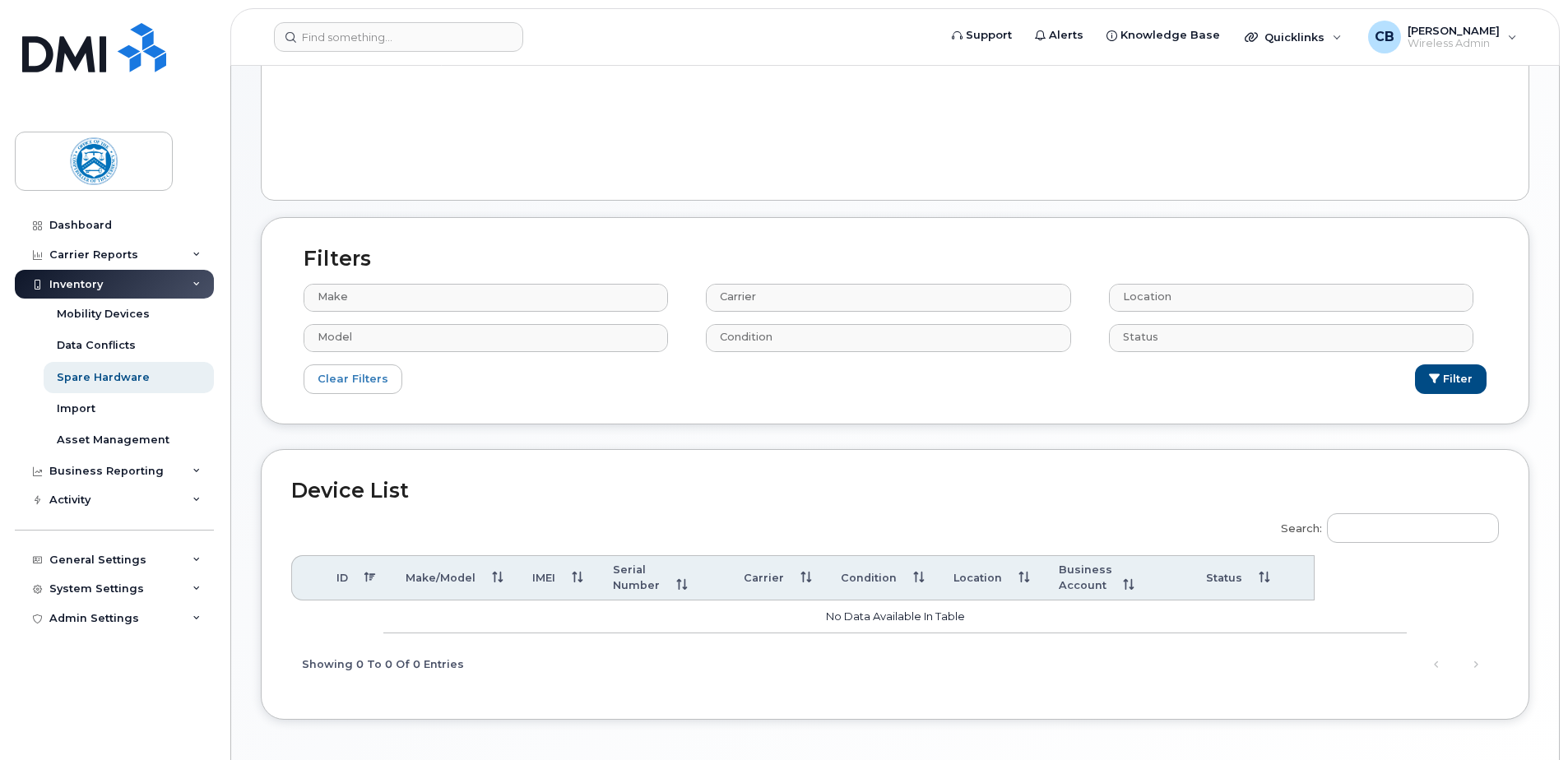
scroll to position [165, 0]
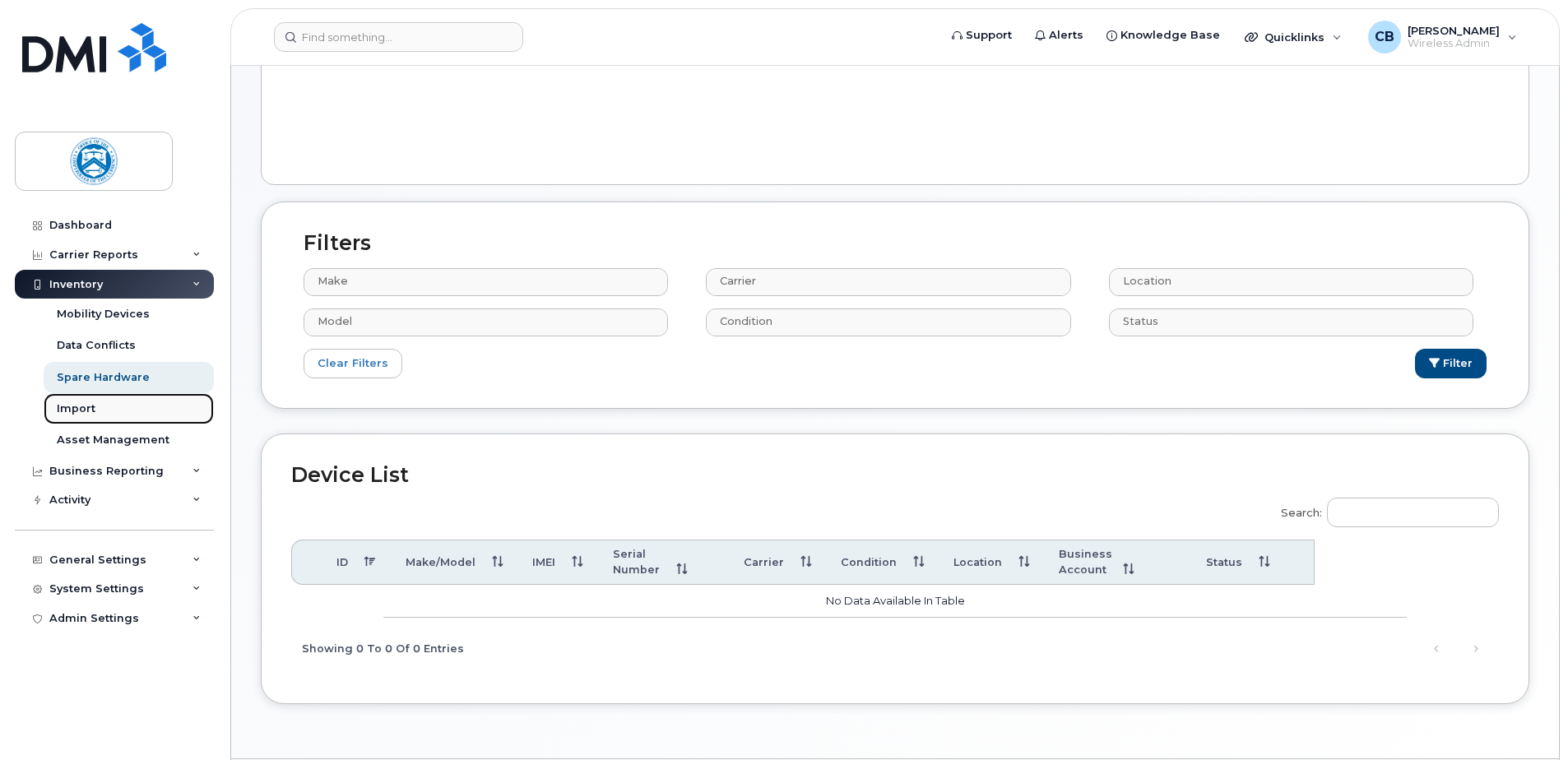
click at [78, 410] on div "Import" at bounding box center [76, 409] width 38 height 15
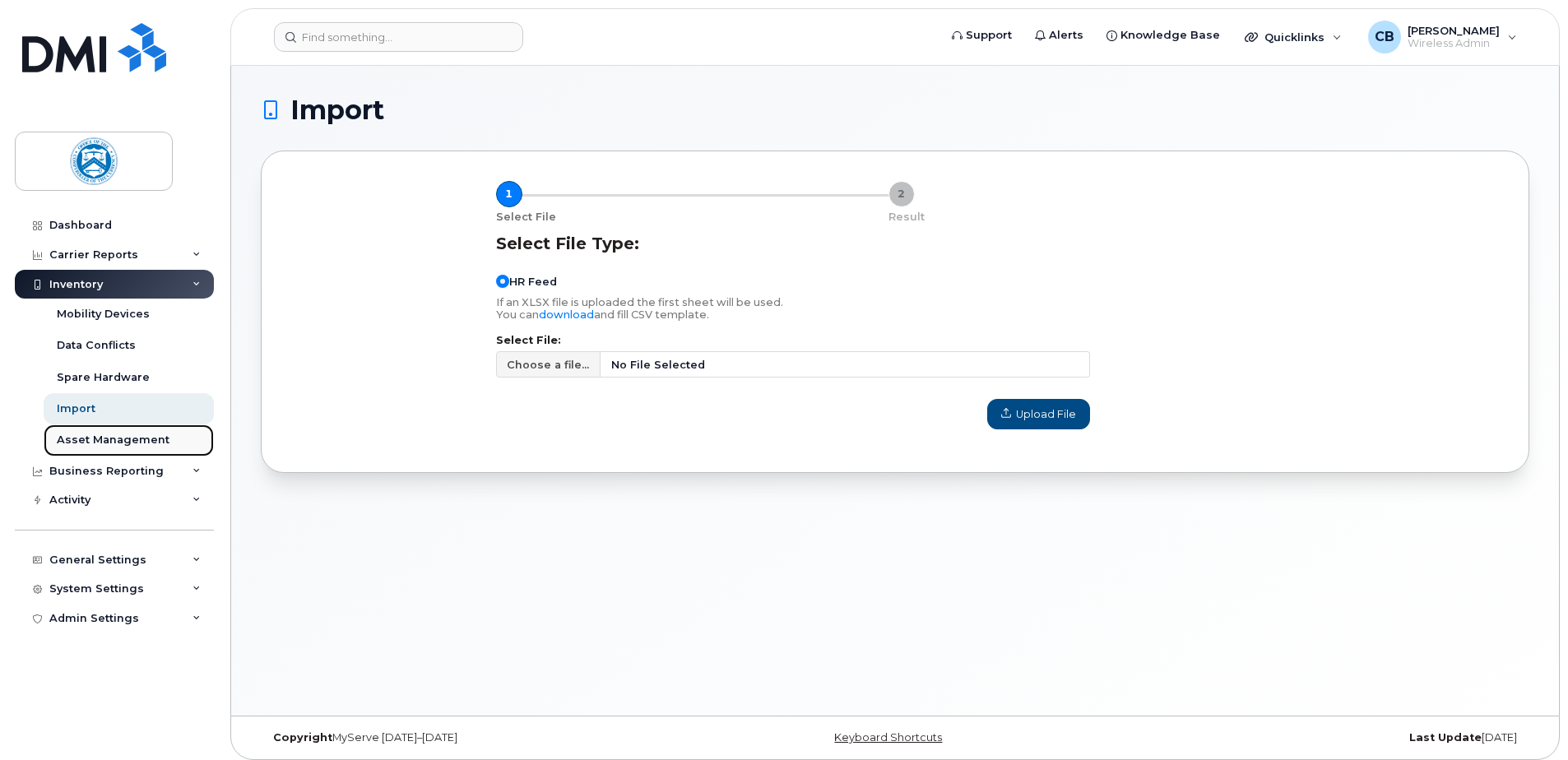
click at [122, 440] on div "Asset Management" at bounding box center [113, 440] width 112 height 15
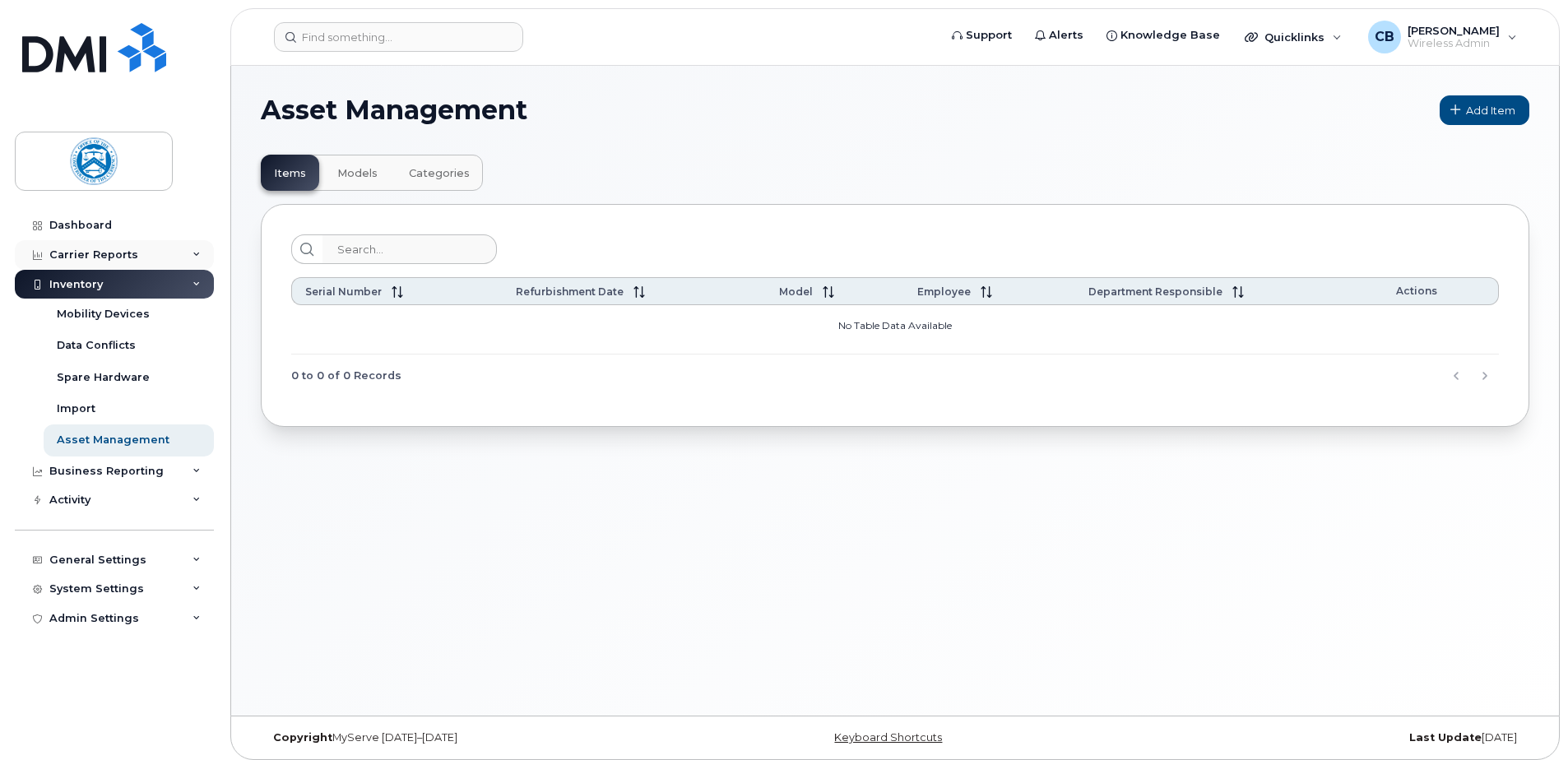
click at [194, 253] on icon at bounding box center [196, 255] width 8 height 8
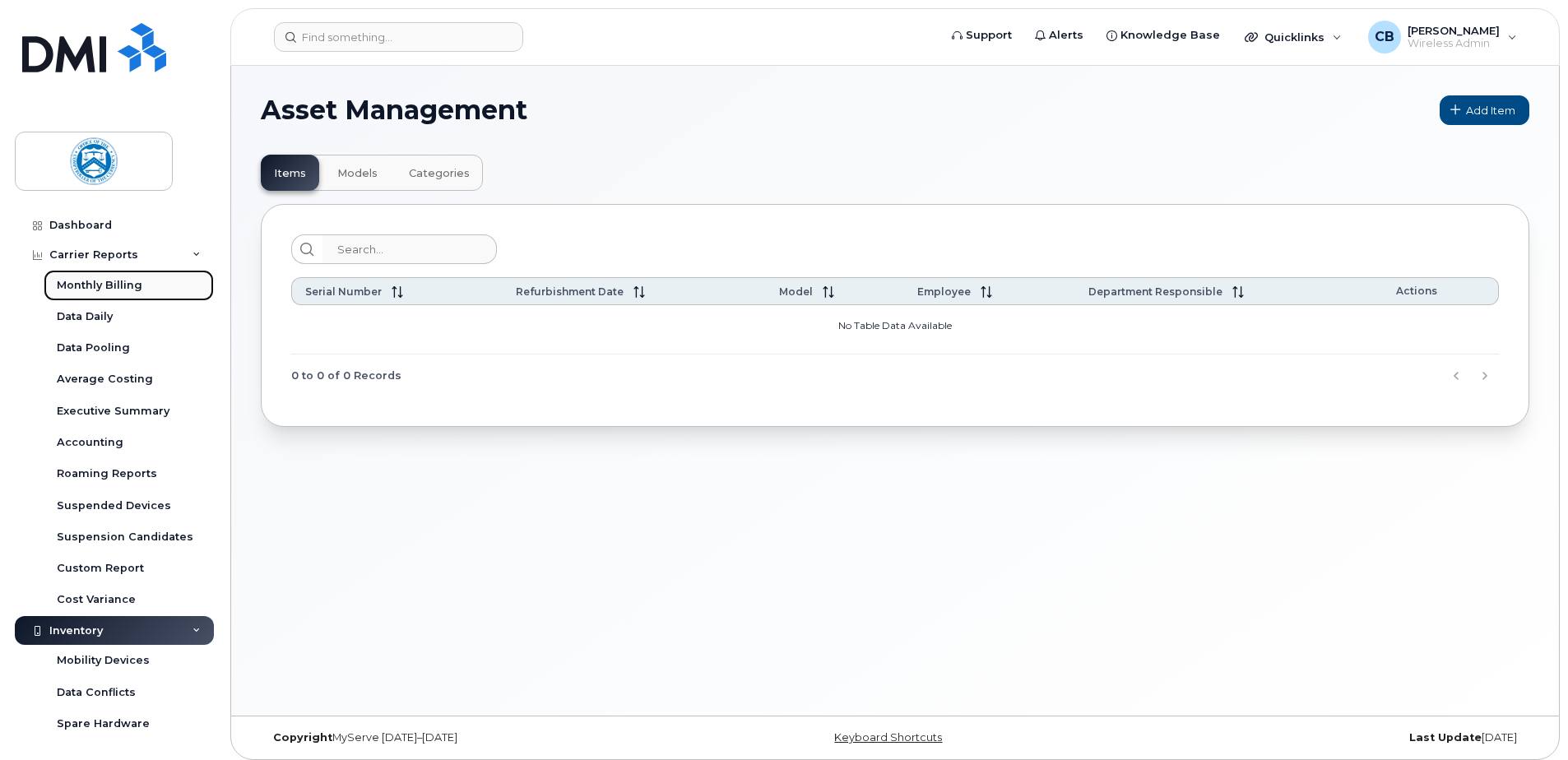
click at [112, 285] on div "Monthly Billing" at bounding box center [99, 286] width 85 height 15
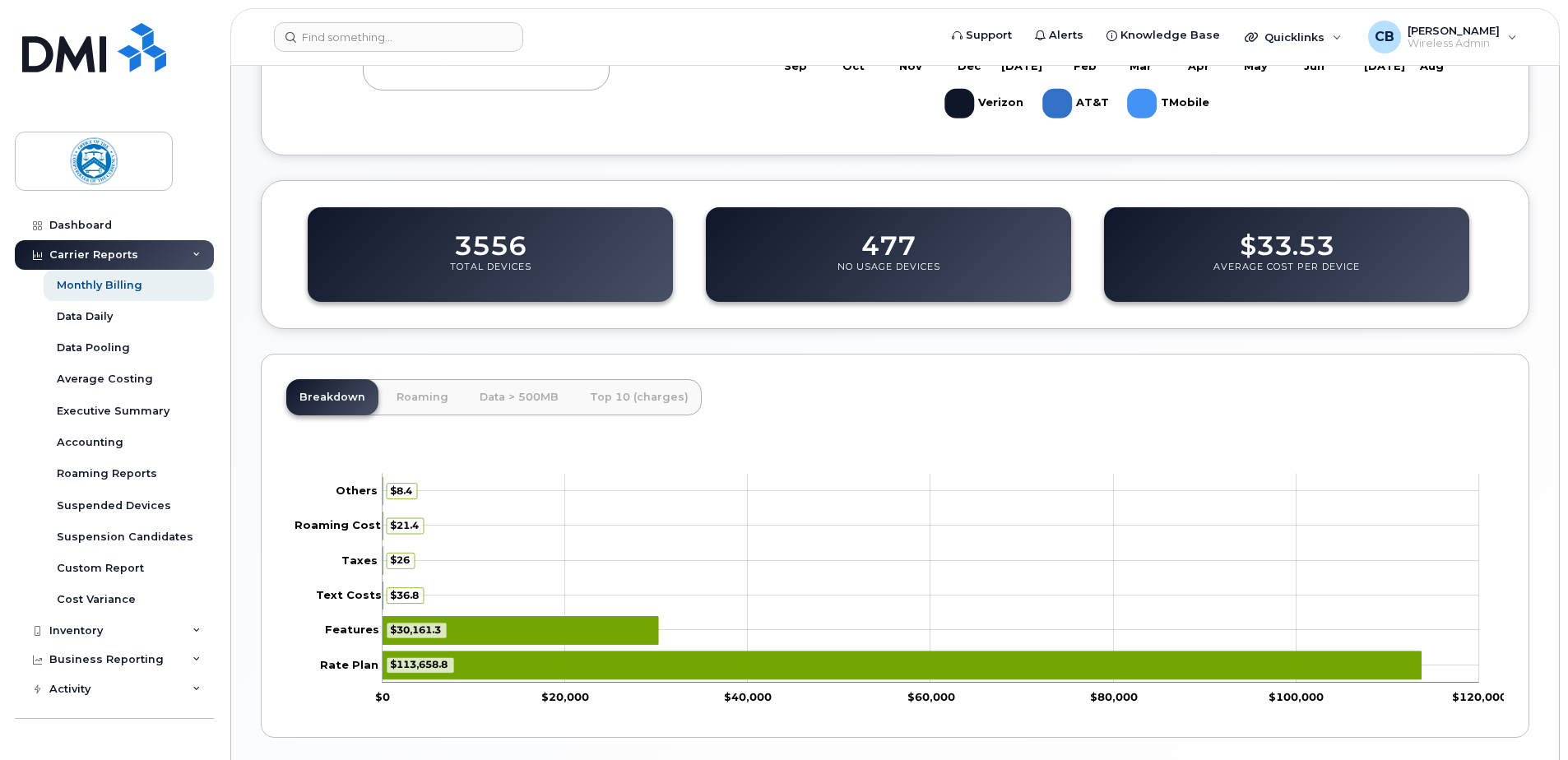
scroll to position [494, 0]
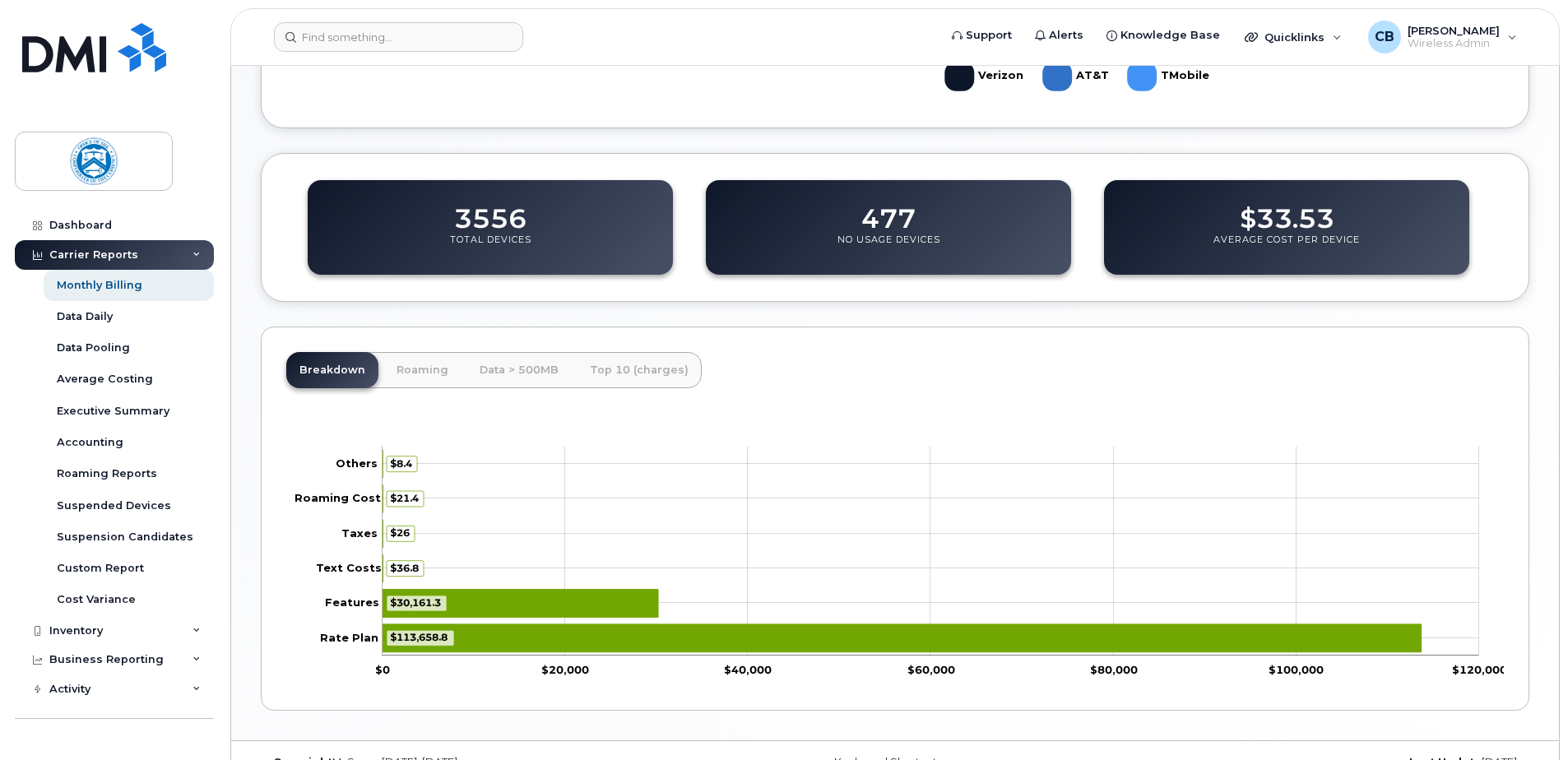
click at [464, 603] on icon "Series" at bounding box center [520, 603] width 276 height 28
click at [464, 603] on icon "$30,161.3 Features" at bounding box center [520, 603] width 276 height 28
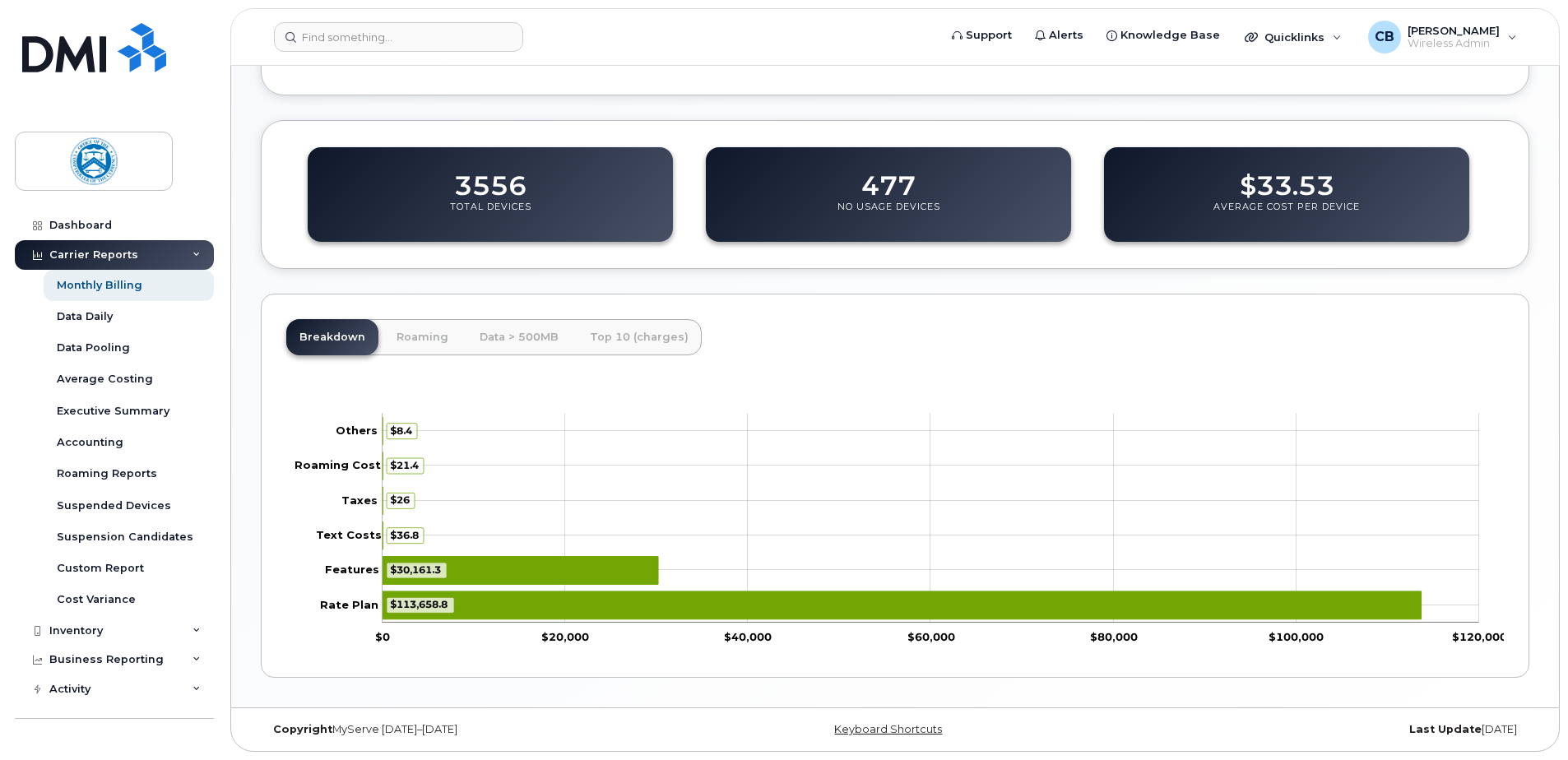
scroll to position [444, 0]
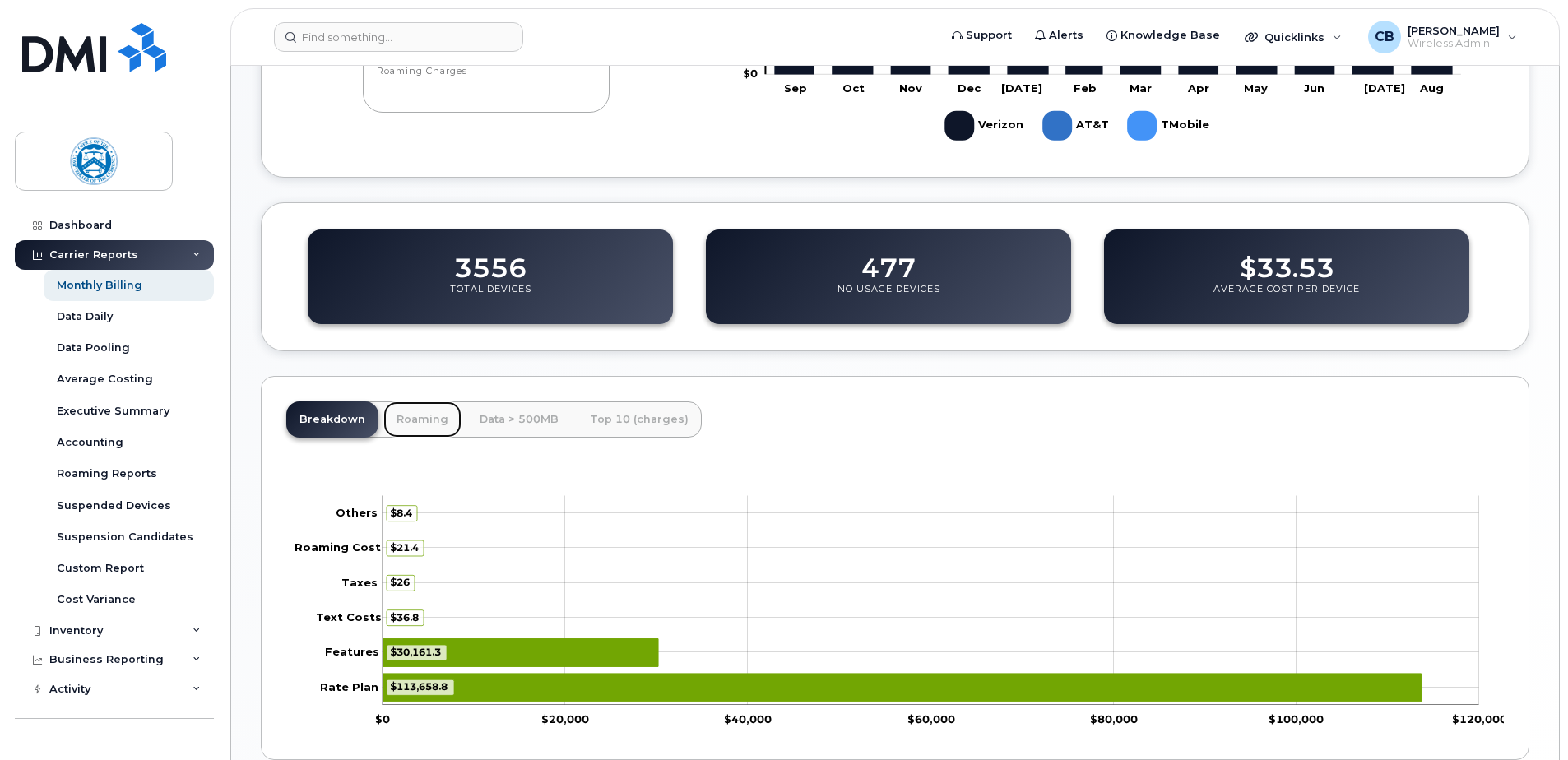
click at [428, 418] on link "Roaming" at bounding box center [422, 419] width 78 height 37
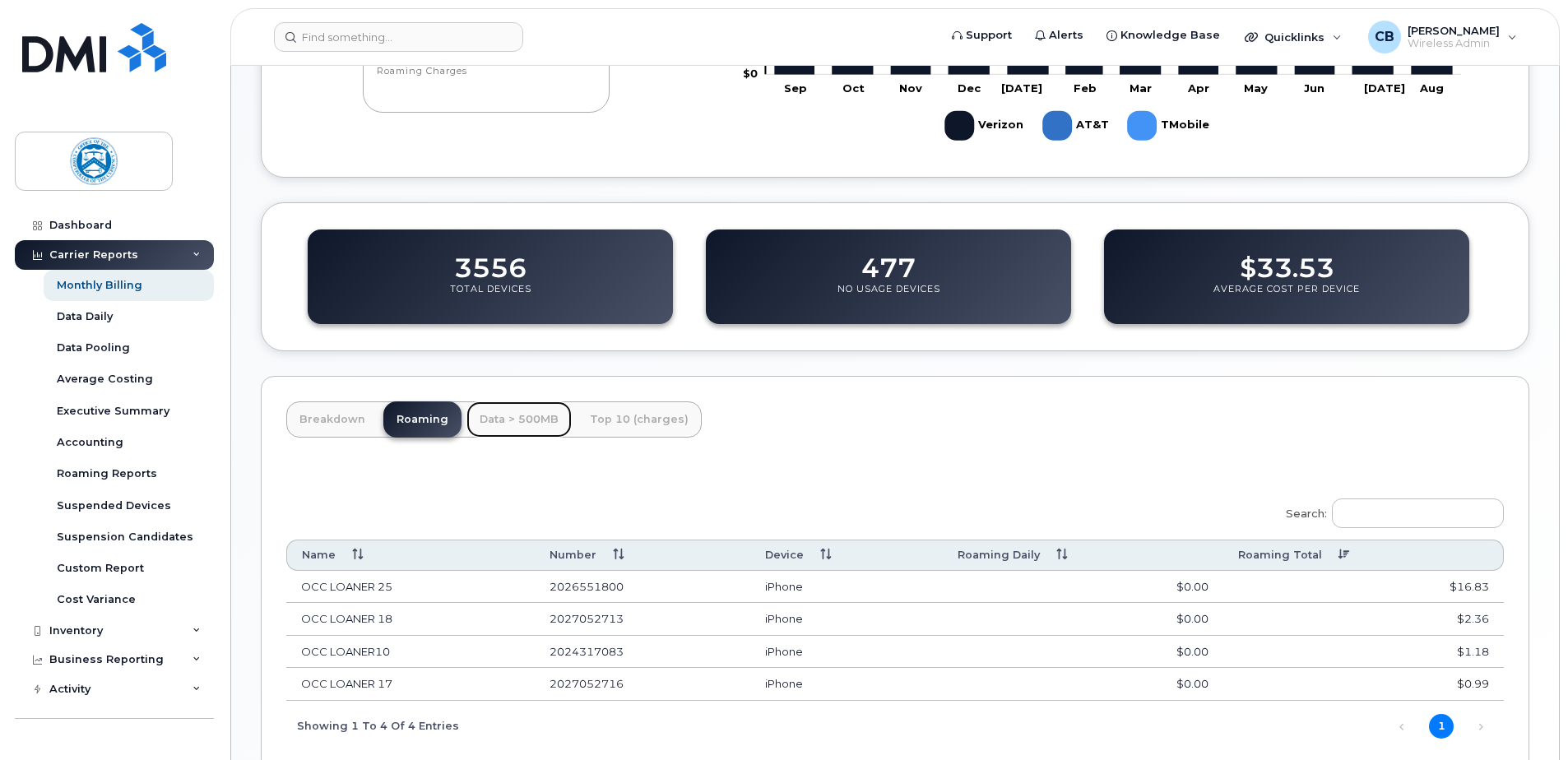
click at [517, 419] on link "Data > 500MB" at bounding box center [519, 419] width 105 height 37
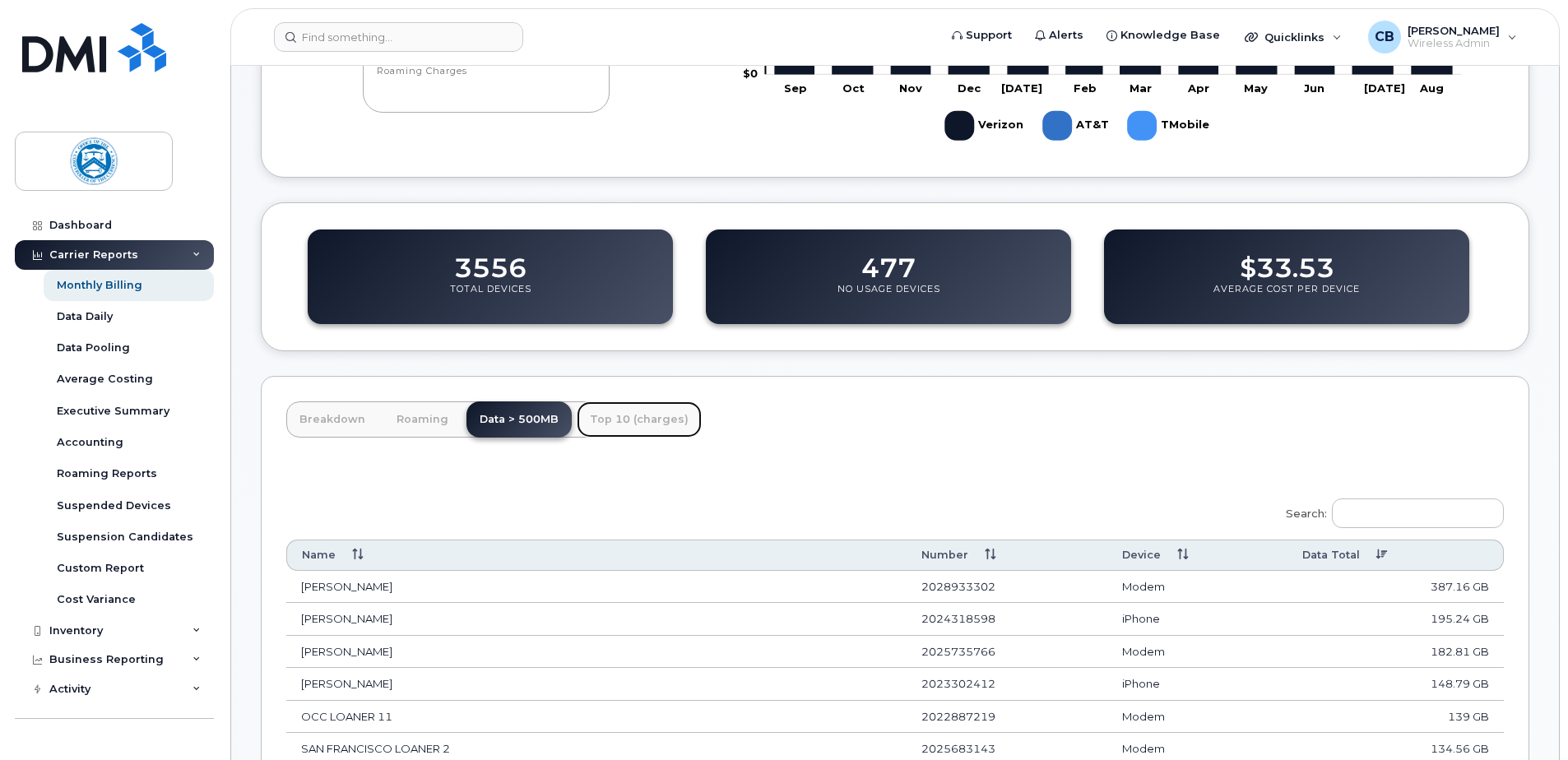
click at [613, 417] on link "Top 10 (charges)" at bounding box center [638, 419] width 125 height 37
